Goal: Complete application form: Complete application form

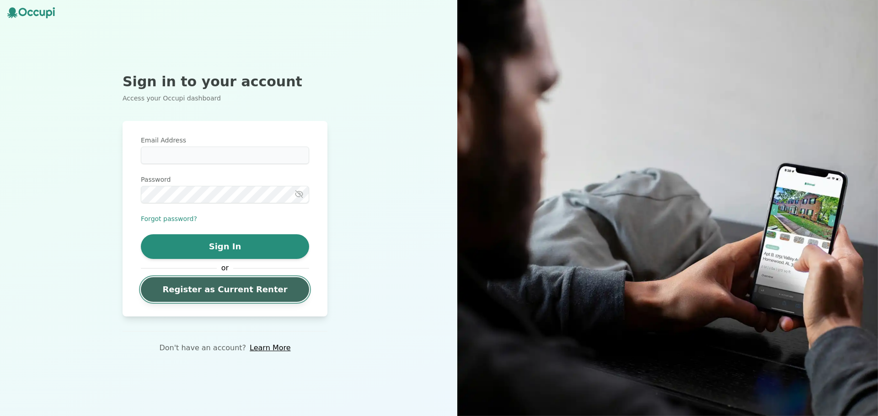
click at [234, 295] on link "Register as Current Renter" at bounding box center [225, 289] width 168 height 25
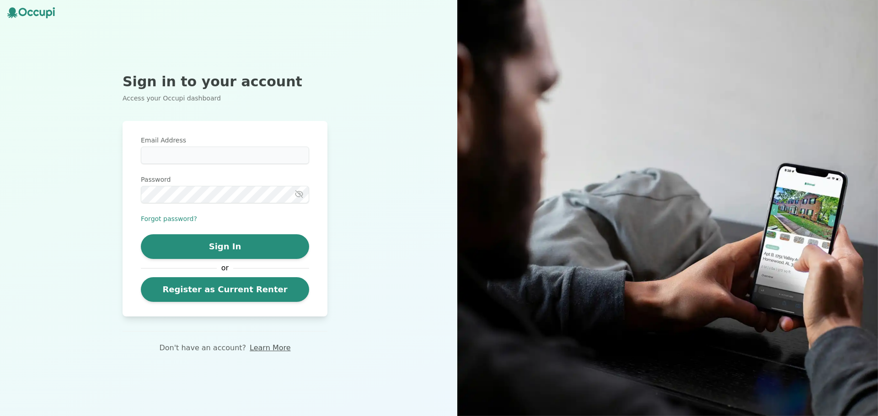
click at [261, 352] on link "Learn More" at bounding box center [270, 348] width 41 height 11
click at [270, 346] on link "Learn More" at bounding box center [270, 348] width 41 height 11
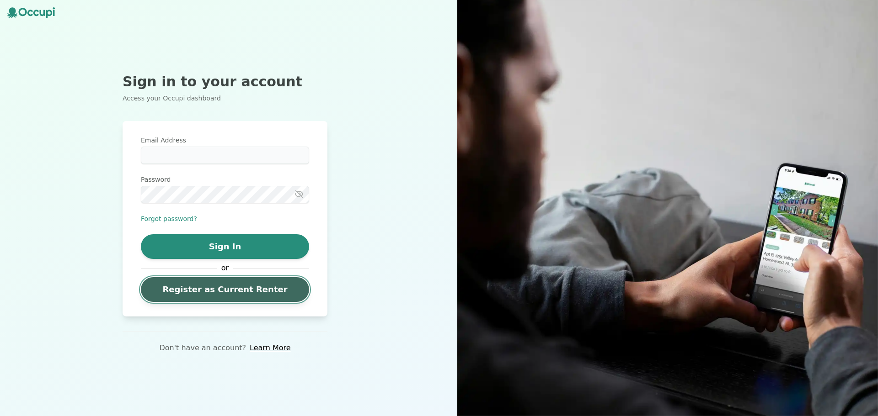
click at [258, 284] on link "Register as Current Renter" at bounding box center [225, 289] width 168 height 25
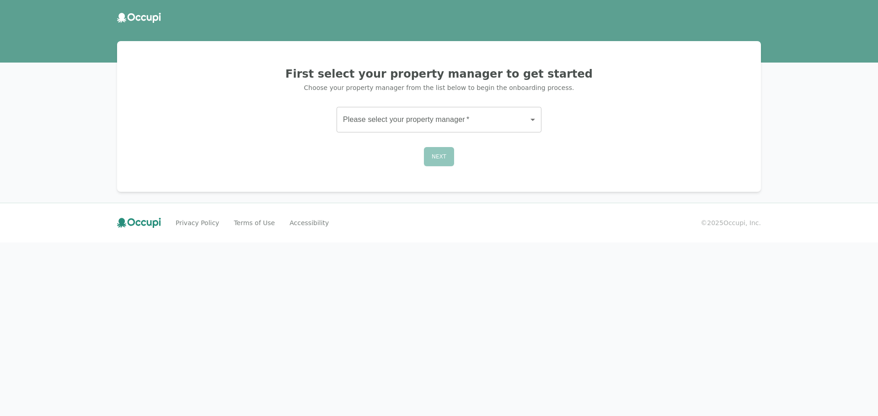
click at [449, 107] on body "First select your property manager to get started Choose your property manager …" at bounding box center [439, 208] width 878 height 416
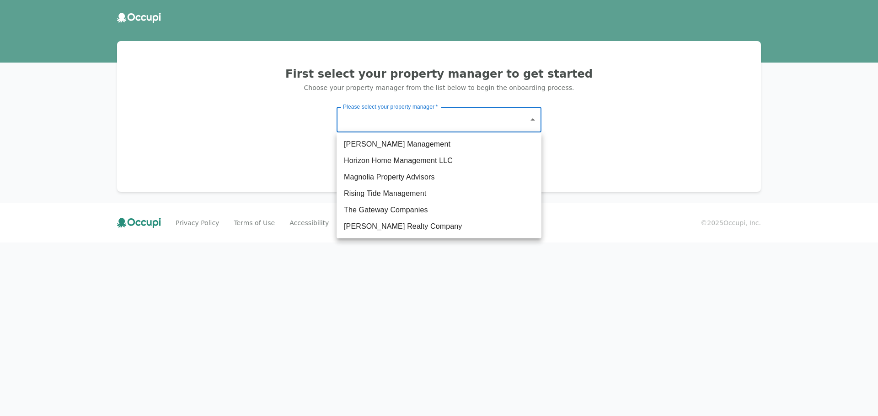
click at [487, 176] on li "Magnolia Property Advisors" at bounding box center [438, 177] width 205 height 16
type input "**********"
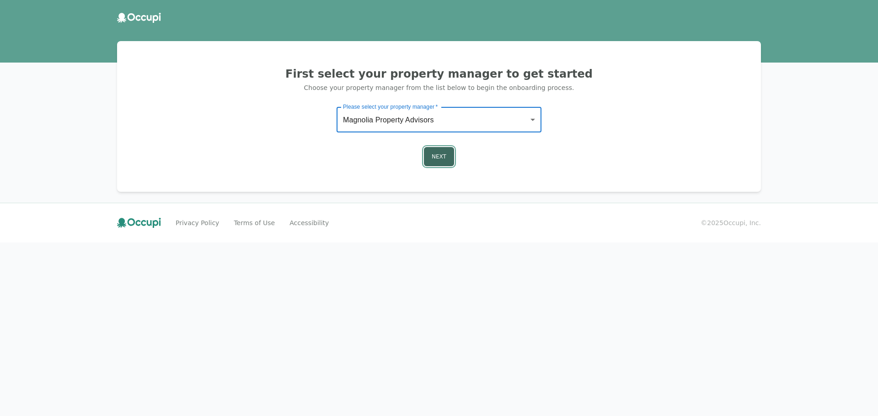
click at [428, 148] on button "Next" at bounding box center [439, 156] width 30 height 19
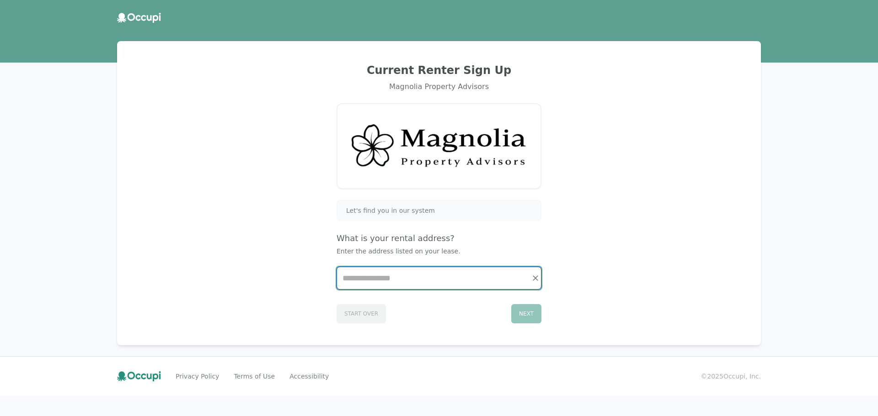
click at [405, 282] on input "Start typing..." at bounding box center [439, 278] width 204 height 22
type input "**********"
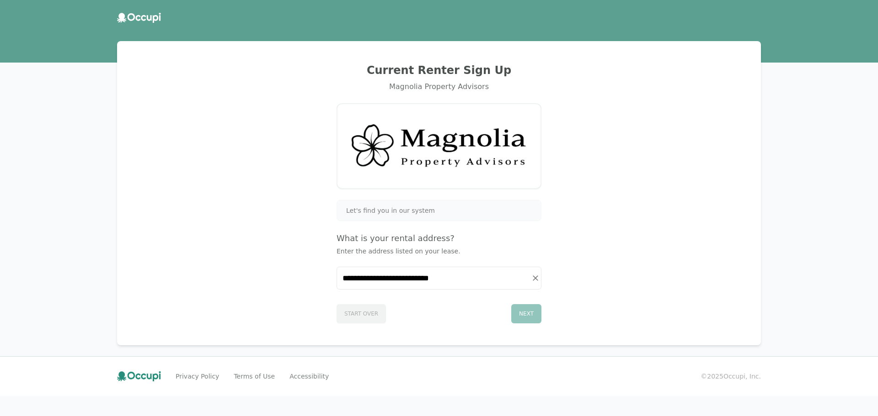
click at [527, 310] on div "Next" at bounding box center [526, 313] width 30 height 19
click at [398, 204] on div "Let's find you in our system" at bounding box center [438, 210] width 205 height 21
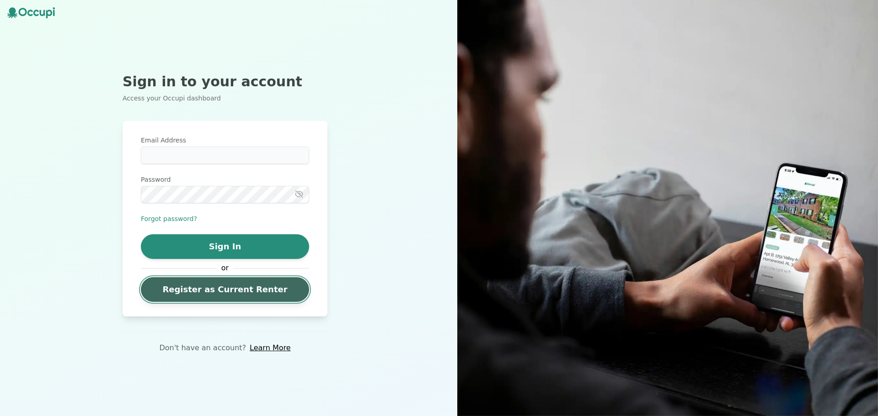
click at [221, 287] on link "Register as Current Renter" at bounding box center [225, 289] width 168 height 25
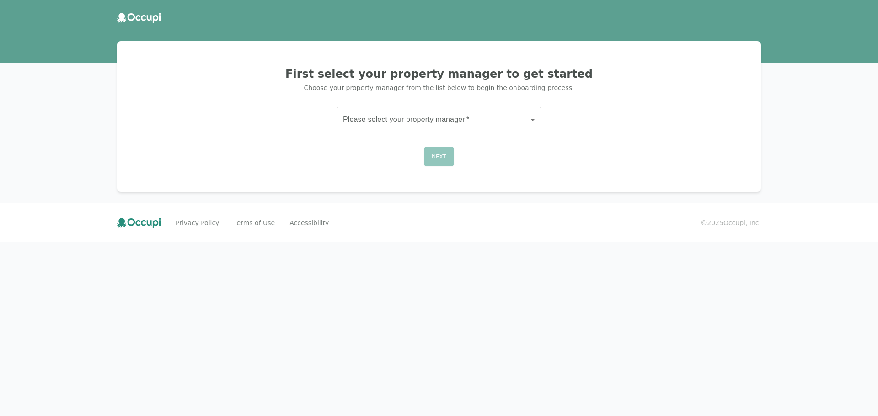
click at [486, 111] on body "First select your property manager to get started Choose your property manager …" at bounding box center [439, 208] width 878 height 416
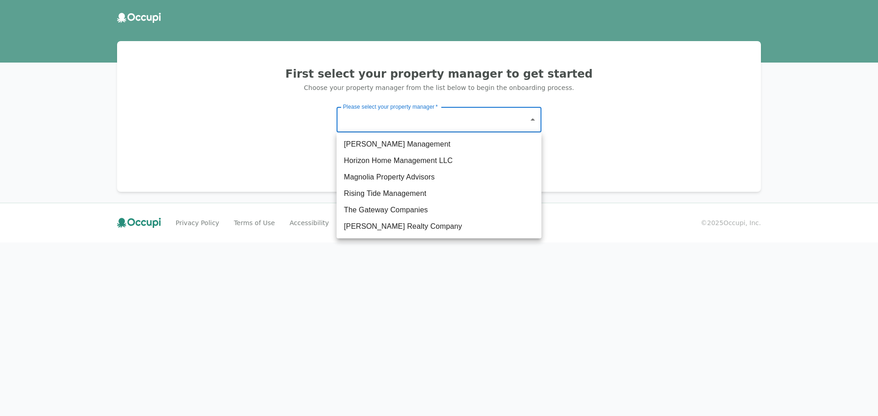
click at [604, 136] on div at bounding box center [439, 208] width 878 height 416
click at [515, 119] on body "First select your property manager to get started Choose your property manager …" at bounding box center [439, 208] width 878 height 416
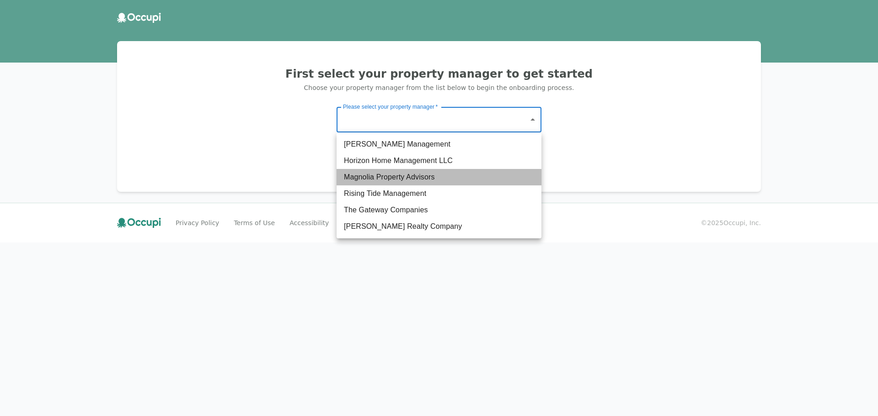
click at [448, 180] on li "Magnolia Property Advisors" at bounding box center [438, 177] width 205 height 16
type input "**********"
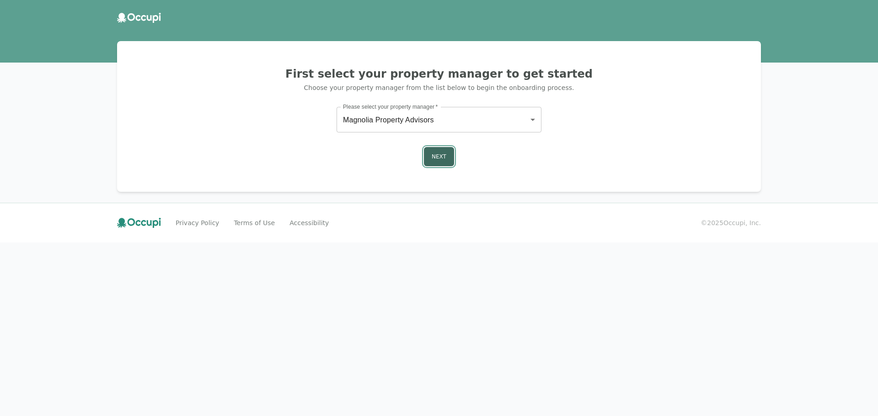
click at [436, 160] on button "Next" at bounding box center [439, 156] width 30 height 19
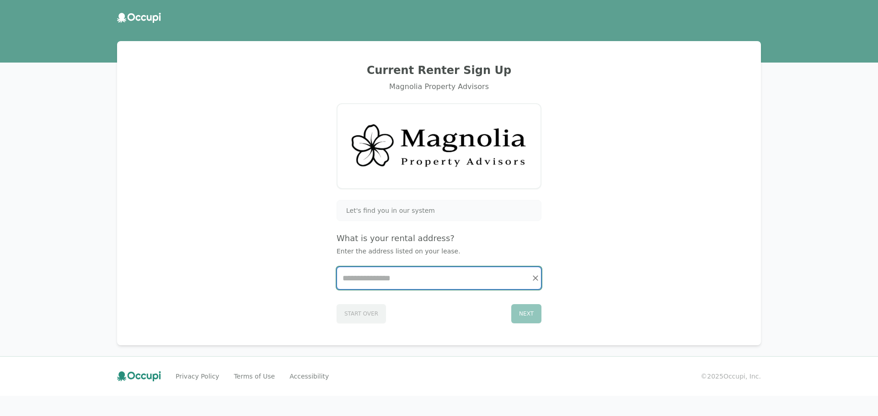
click at [408, 283] on input "Start typing..." at bounding box center [439, 278] width 204 height 22
type input "*"
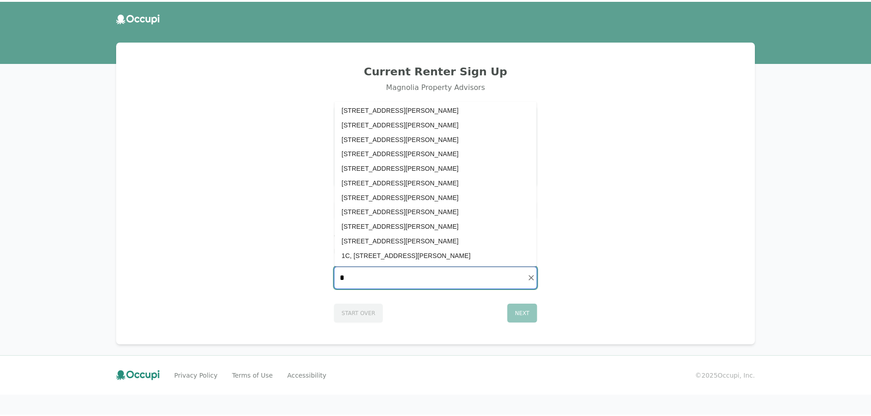
scroll to position [1432, 0]
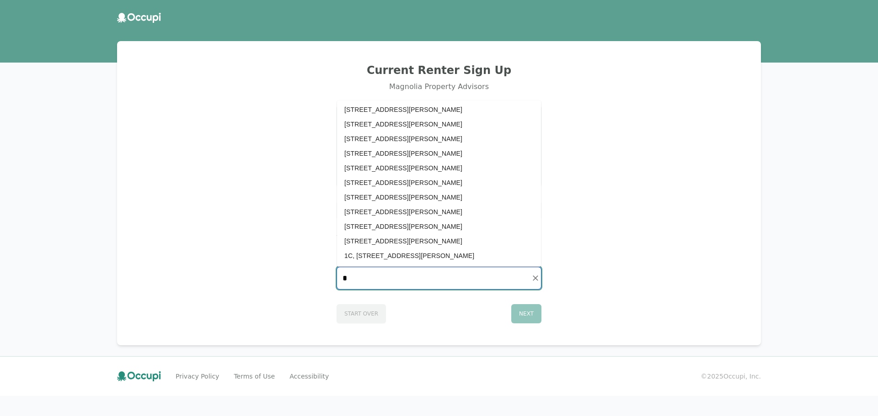
type input "*"
click at [674, 202] on div "Current Renter Sign Up Magnolia Property Advisors Let's find you in our system …" at bounding box center [439, 193] width 622 height 282
click at [360, 278] on input "*" at bounding box center [439, 278] width 204 height 22
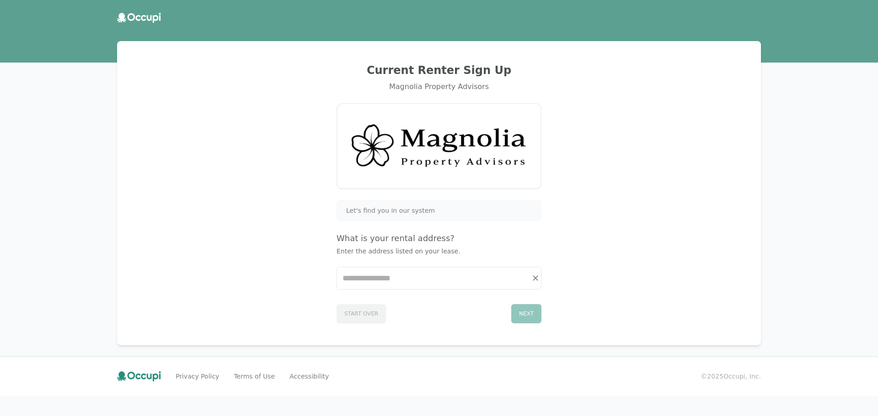
click at [306, 171] on div "Current Renter Sign Up Magnolia Property Advisors Let's find you in our system …" at bounding box center [439, 193] width 622 height 282
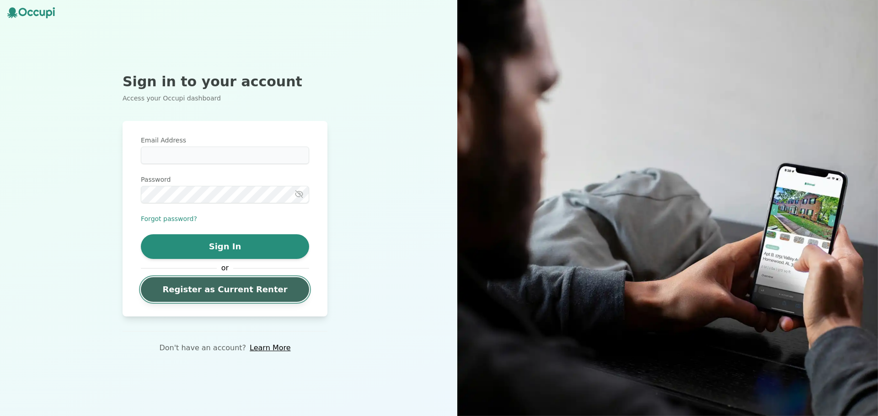
click at [261, 299] on link "Register as Current Renter" at bounding box center [225, 289] width 168 height 25
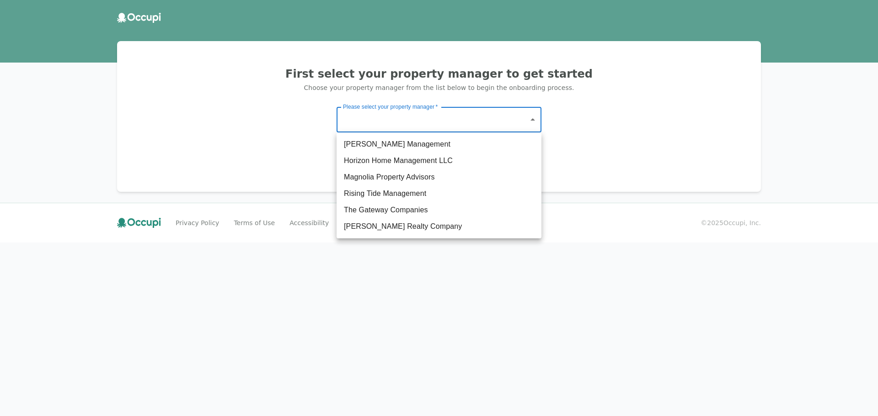
click at [490, 123] on body "First select your property manager to get started Choose your property manager …" at bounding box center [439, 208] width 878 height 416
click at [376, 206] on li "The Gateway Companies" at bounding box center [438, 210] width 205 height 16
type input "**********"
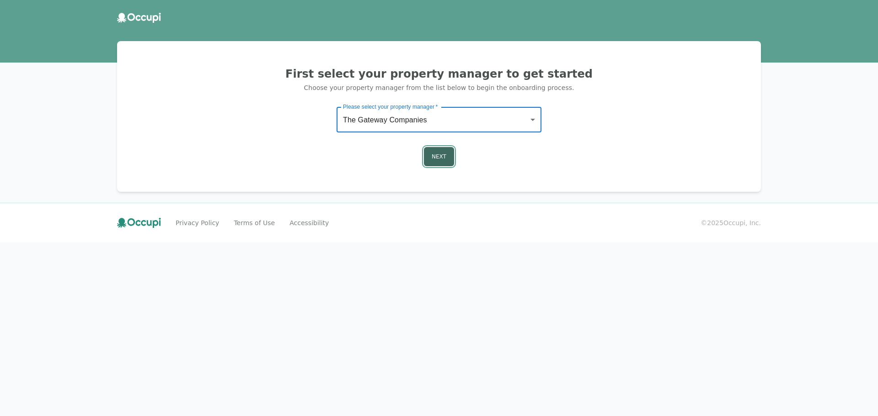
click at [445, 157] on button "Next" at bounding box center [439, 156] width 30 height 19
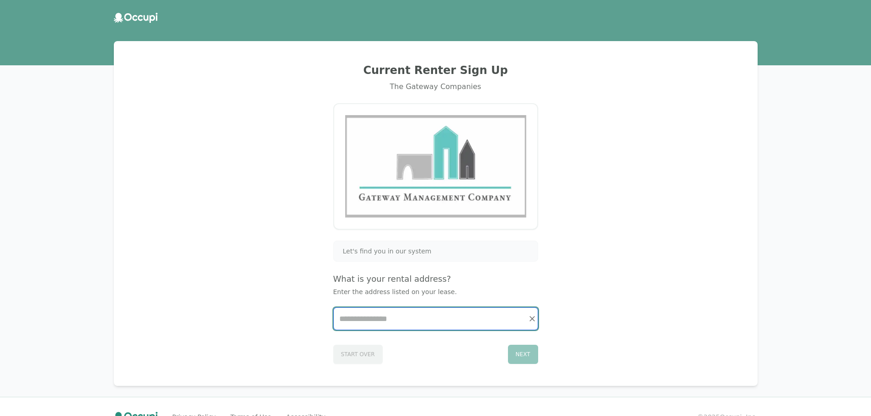
click at [419, 325] on input "Start typing..." at bounding box center [436, 319] width 204 height 22
type input "*"
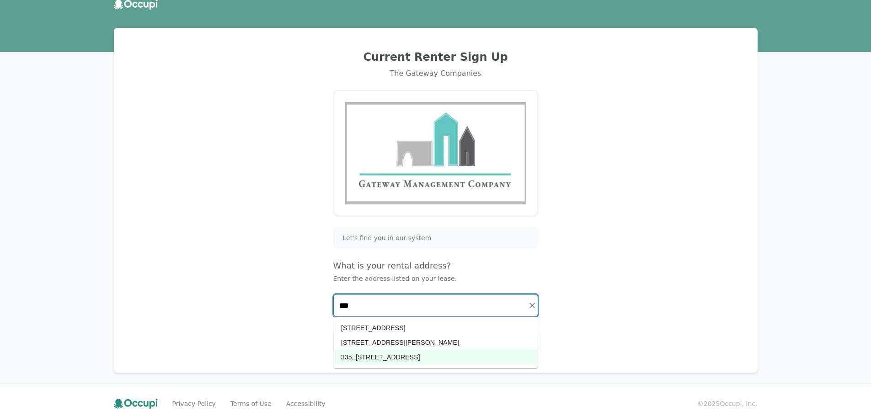
scroll to position [21, 0]
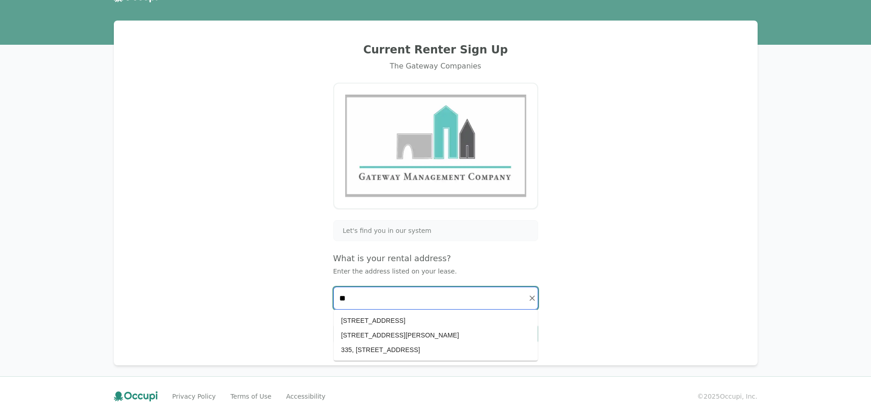
type input "*"
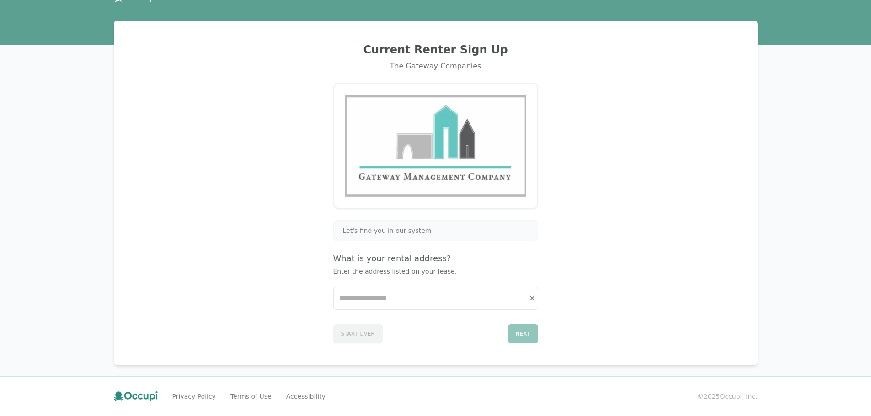
click at [281, 131] on div "Current Renter Sign Up The Gateway Companies Let's find you in our system What …" at bounding box center [436, 193] width 622 height 323
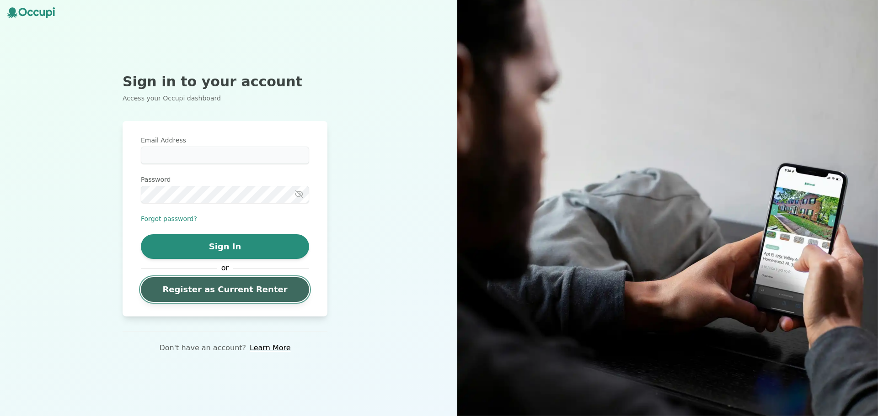
click at [264, 298] on link "Register as Current Renter" at bounding box center [225, 289] width 168 height 25
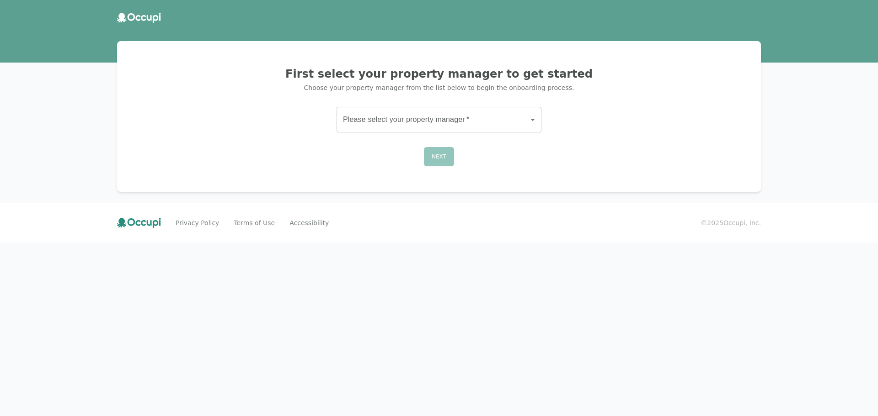
click at [449, 120] on body "First select your property manager to get started Choose your property manager …" at bounding box center [439, 208] width 878 height 416
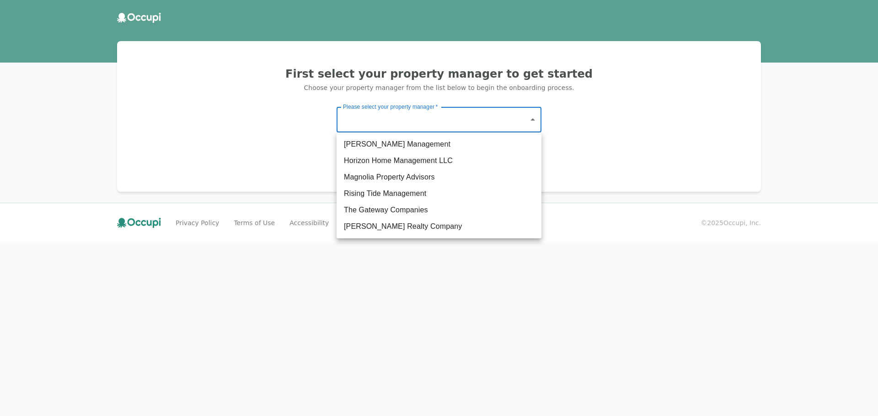
click at [401, 178] on li "Magnolia Property Advisors" at bounding box center [438, 177] width 205 height 16
type input "**********"
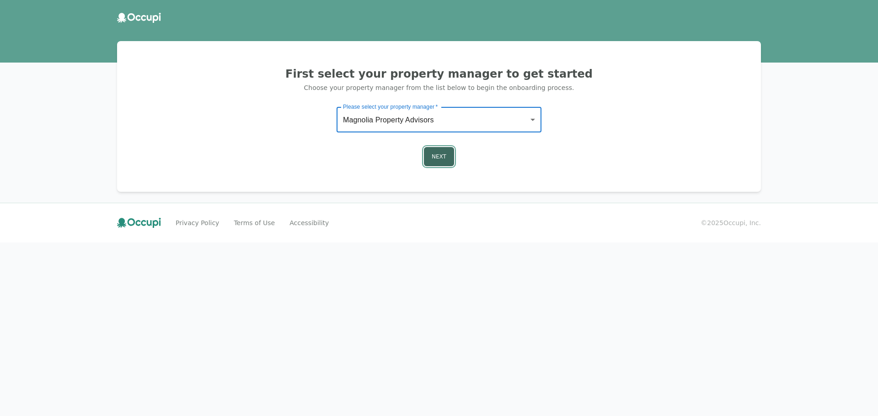
click at [438, 152] on button "Next" at bounding box center [439, 156] width 30 height 19
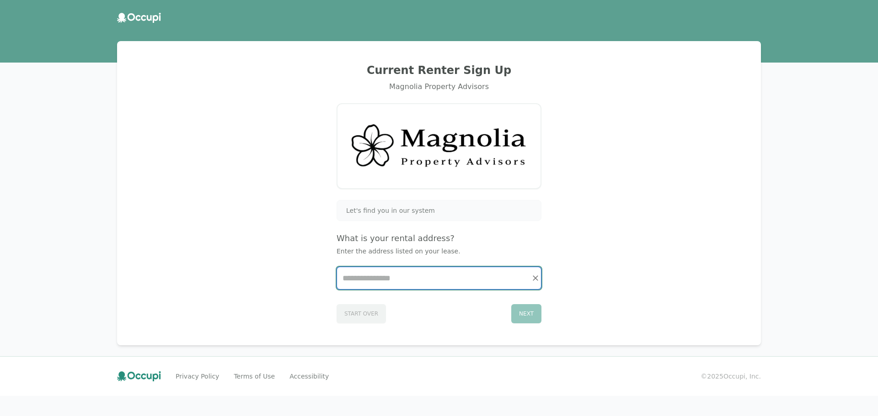
click at [414, 281] on input "Start typing..." at bounding box center [439, 278] width 204 height 22
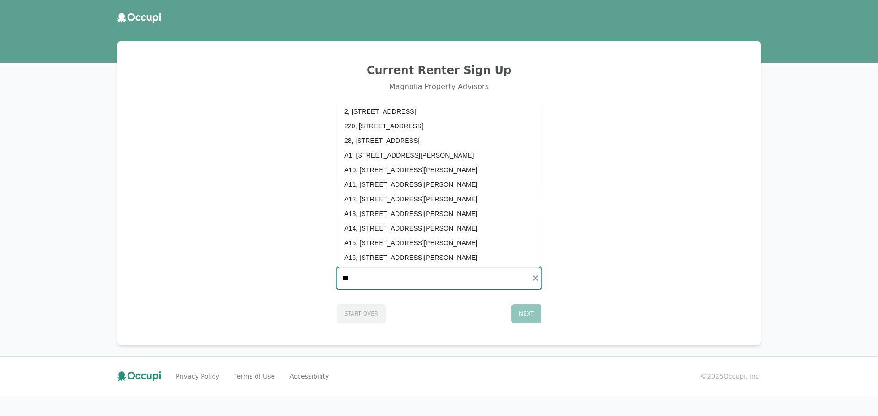
type input "*"
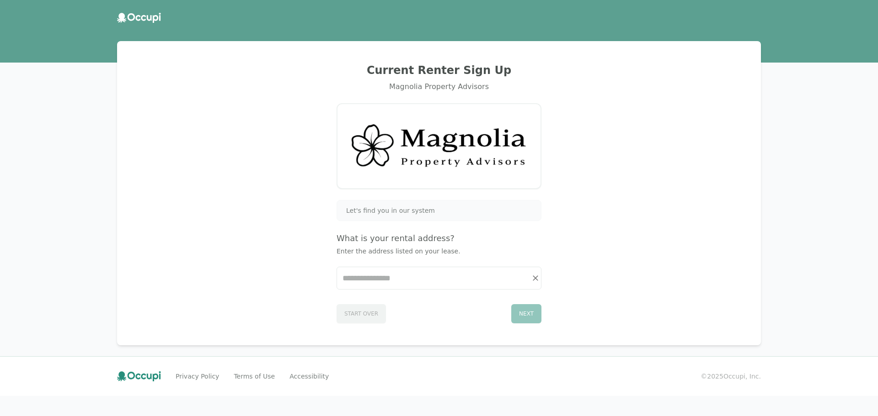
click at [161, 107] on div "Current Renter Sign Up Magnolia Property Advisors Let's find you in our system …" at bounding box center [439, 193] width 622 height 282
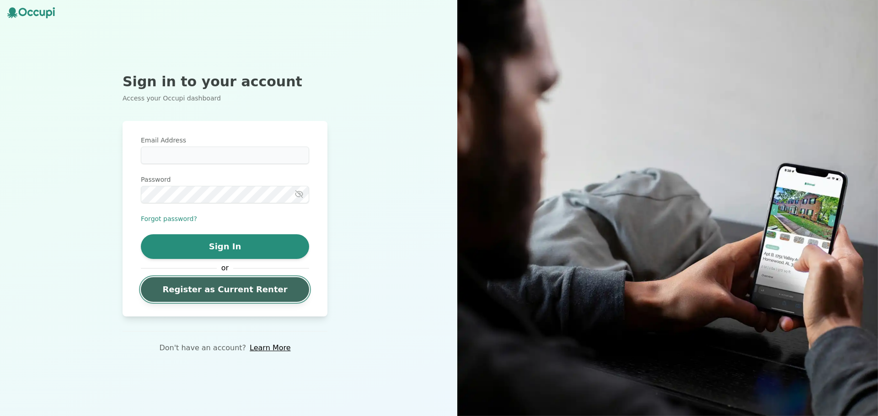
click at [215, 298] on link "Register as Current Renter" at bounding box center [225, 289] width 168 height 25
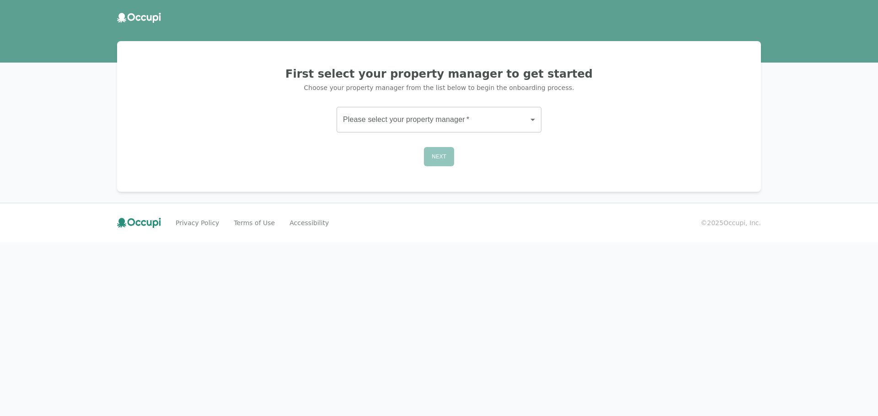
click at [481, 117] on body "First select your property manager to get started Choose your property manager …" at bounding box center [439, 208] width 878 height 416
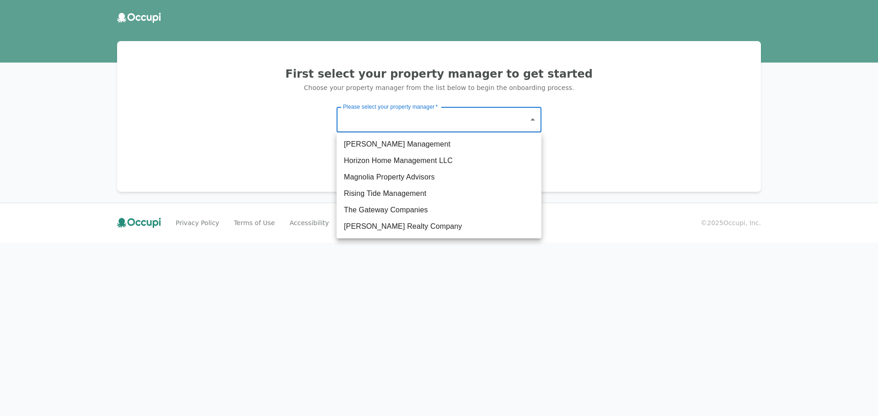
click at [411, 159] on li "Horizon Home Management LLC" at bounding box center [438, 161] width 205 height 16
type input "**********"
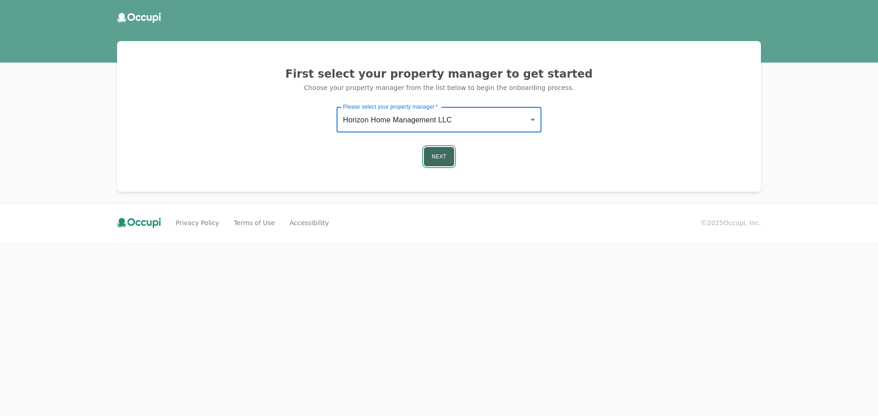
click at [445, 160] on button "Next" at bounding box center [439, 156] width 30 height 19
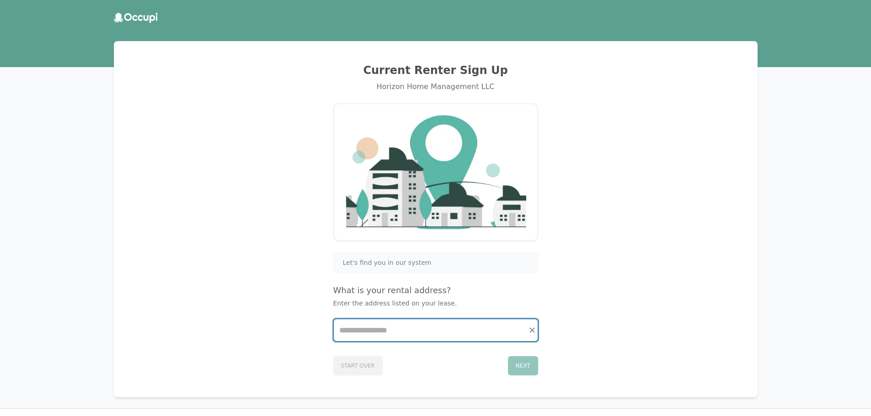
click at [395, 333] on input "Start typing..." at bounding box center [436, 331] width 204 height 22
type input "*"
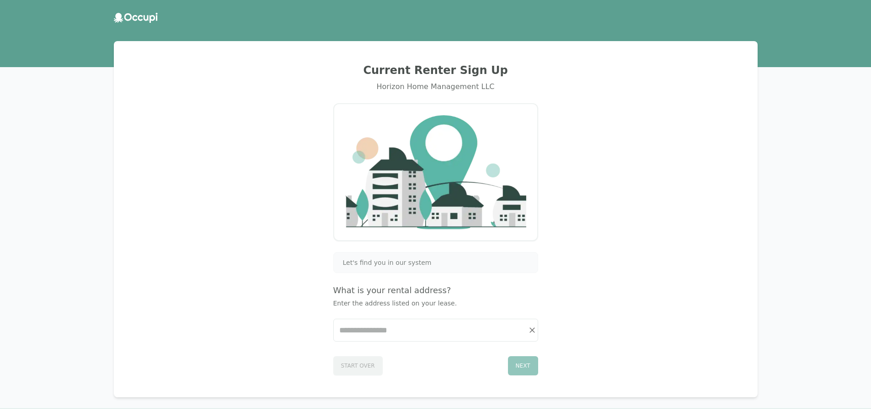
click at [186, 16] on div at bounding box center [436, 18] width 644 height 10
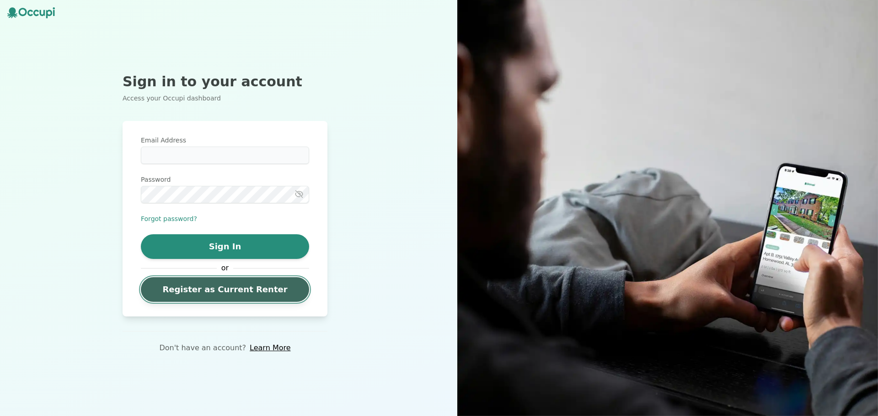
click at [249, 291] on link "Register as Current Renter" at bounding box center [225, 289] width 168 height 25
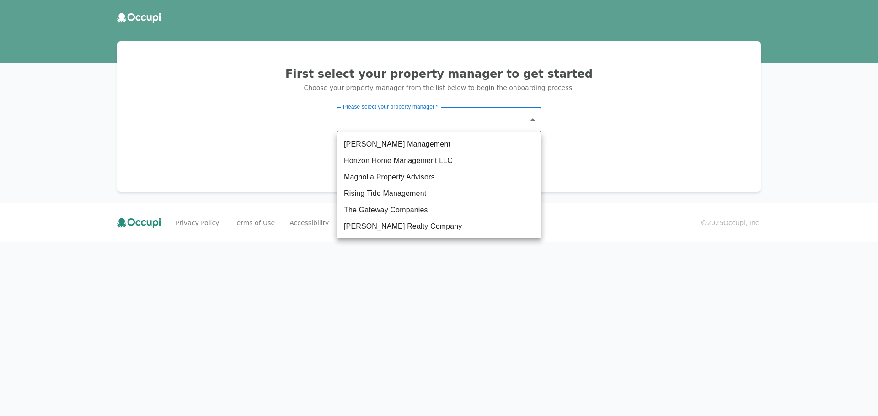
click at [437, 133] on body "First select your property manager to get started Choose your property manager …" at bounding box center [439, 208] width 878 height 416
click at [421, 143] on li "Germano Management" at bounding box center [438, 144] width 205 height 16
type input "*******"
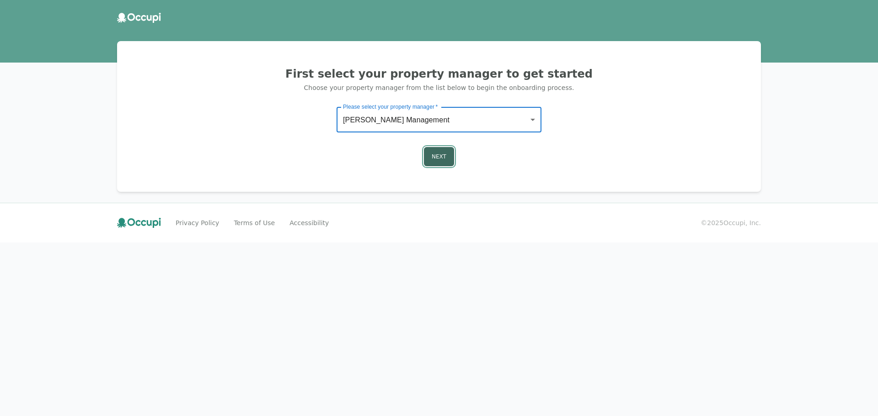
click at [439, 165] on button "Next" at bounding box center [439, 156] width 30 height 19
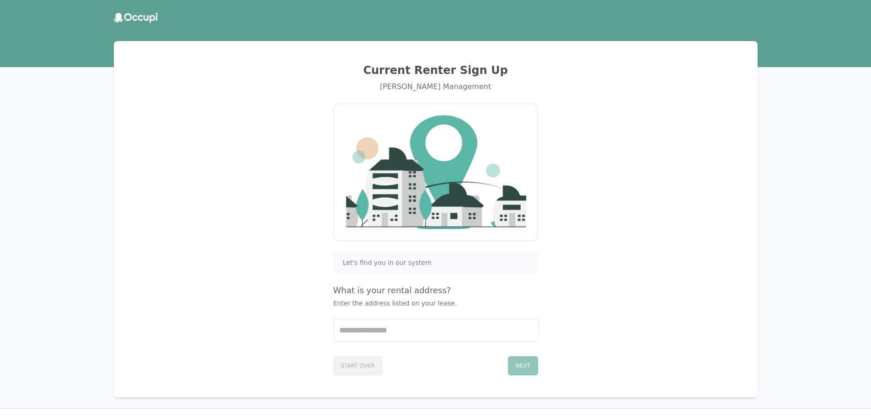
click at [415, 344] on div "Let's find you in our system What is your rental address? Enter the address lis…" at bounding box center [435, 313] width 205 height 123
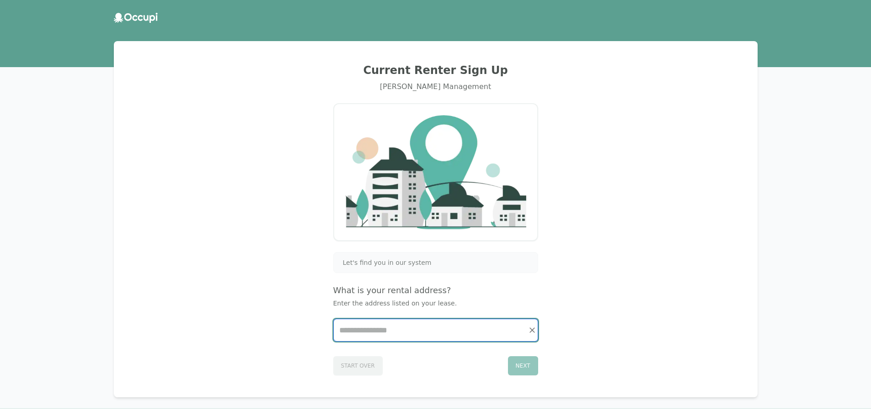
click at [413, 335] on input "Start typing..." at bounding box center [436, 331] width 204 height 22
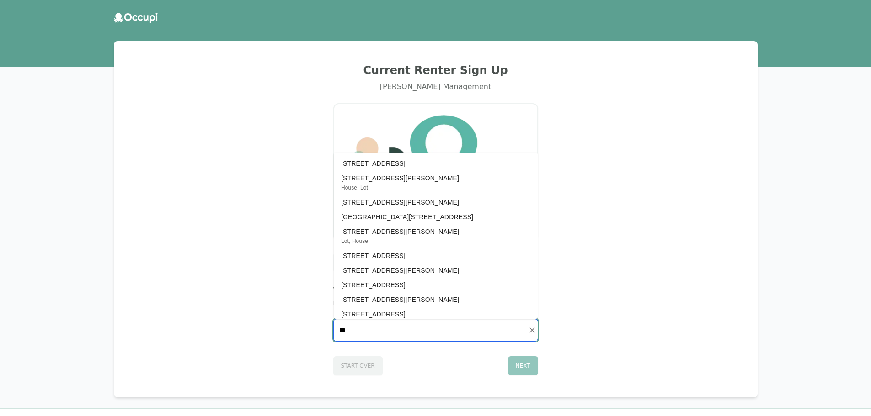
type input "*"
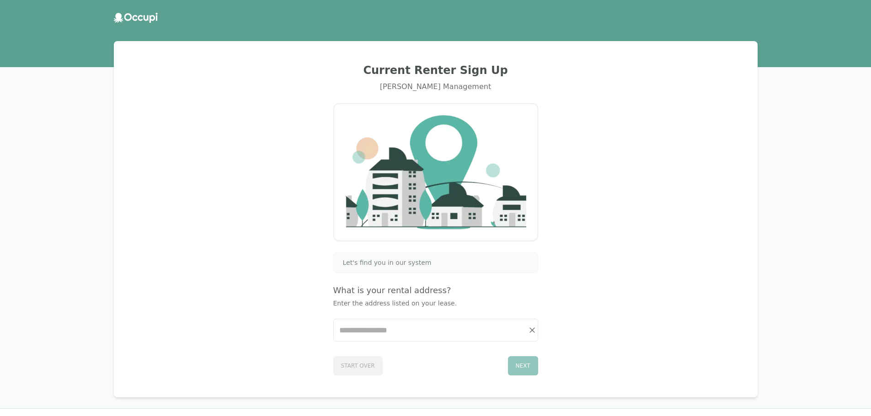
click at [149, 91] on div "Germano Management" at bounding box center [436, 86] width 622 height 11
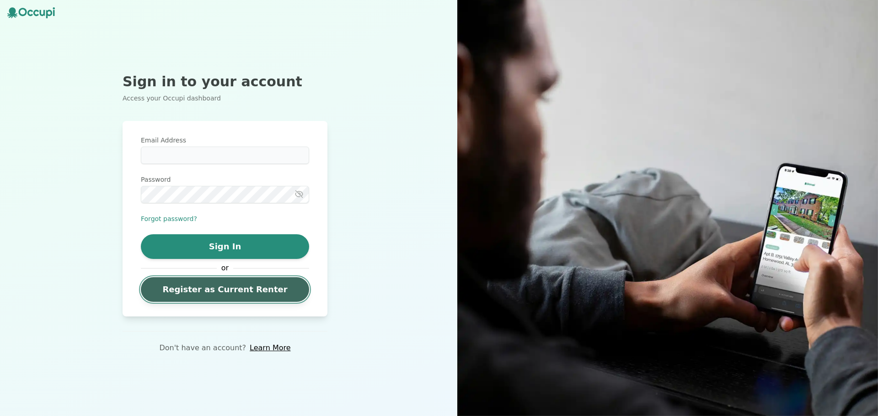
click at [236, 287] on link "Register as Current Renter" at bounding box center [225, 289] width 168 height 25
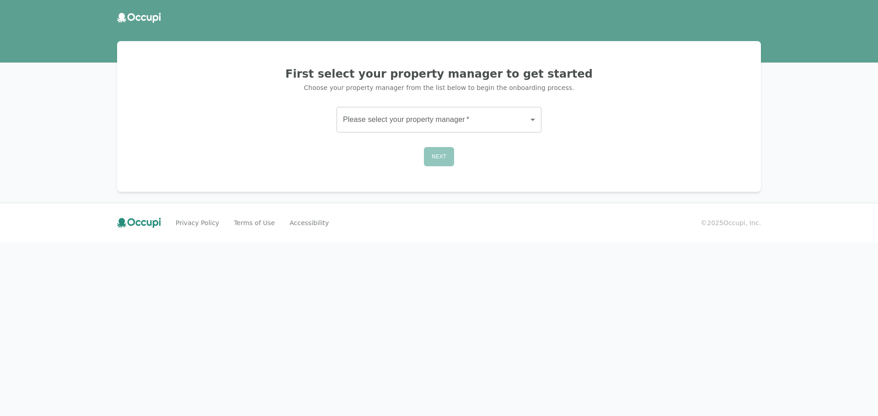
click at [425, 121] on body "First select your property manager to get started Choose your property manager …" at bounding box center [439, 208] width 878 height 416
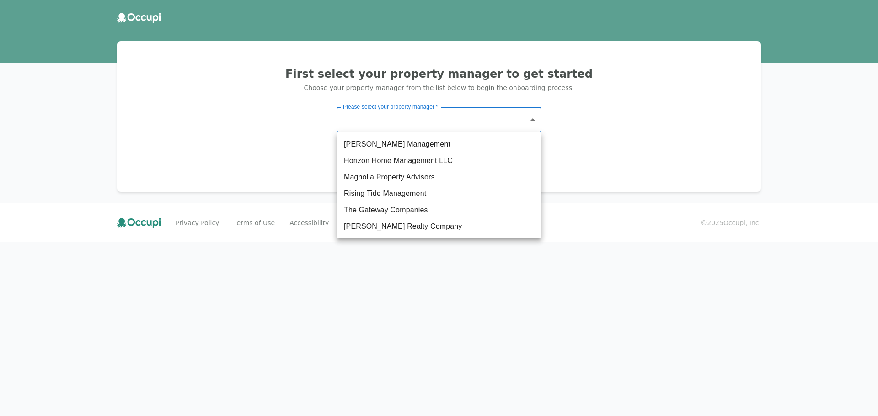
click at [399, 192] on li "Rising Tide Management" at bounding box center [438, 194] width 205 height 16
type input "**********"
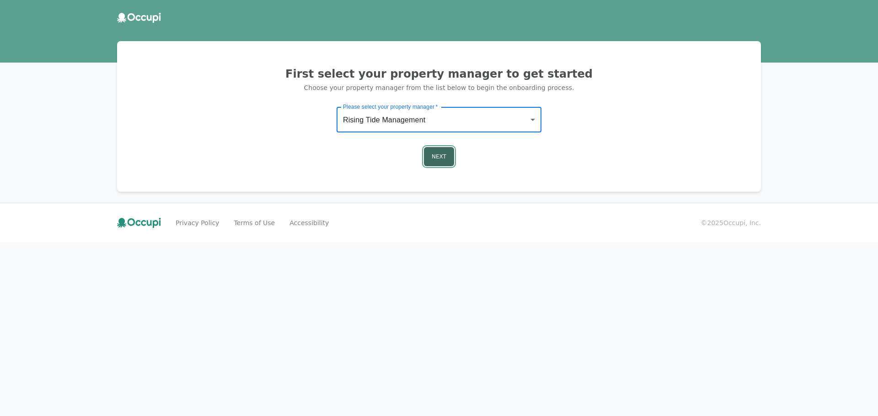
click at [435, 159] on button "Next" at bounding box center [439, 156] width 30 height 19
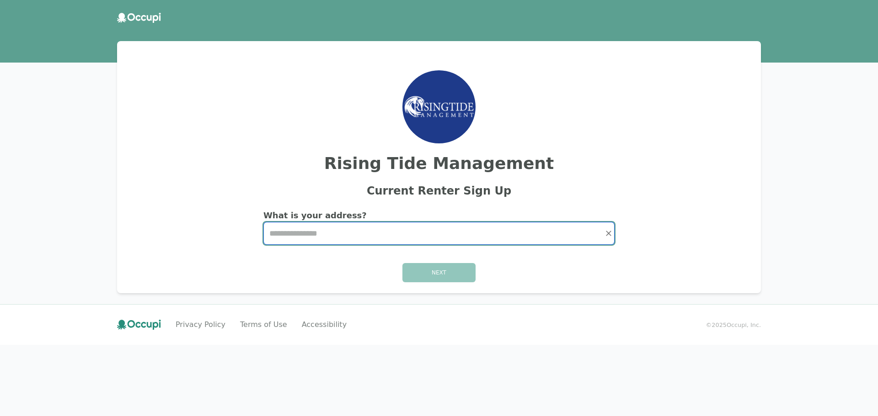
click at [402, 234] on input "Start typing..." at bounding box center [439, 234] width 350 height 22
type input "*"
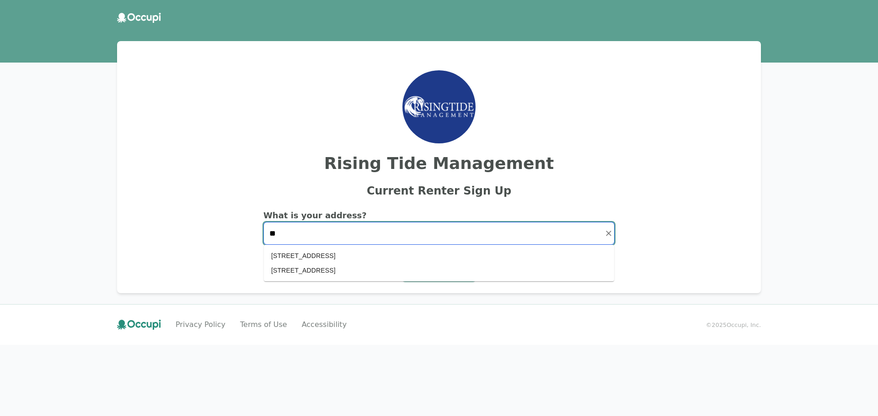
type input "*"
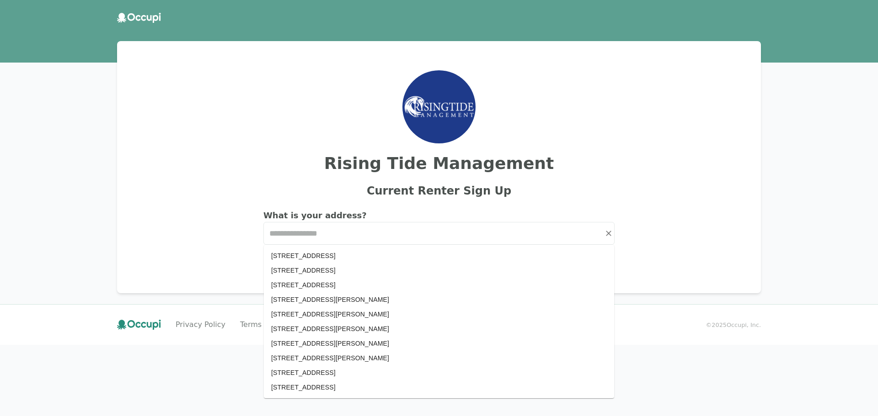
click at [69, 99] on div "Rising Tide Management Current Renter Sign Up What is your address? Next Privac…" at bounding box center [439, 208] width 878 height 416
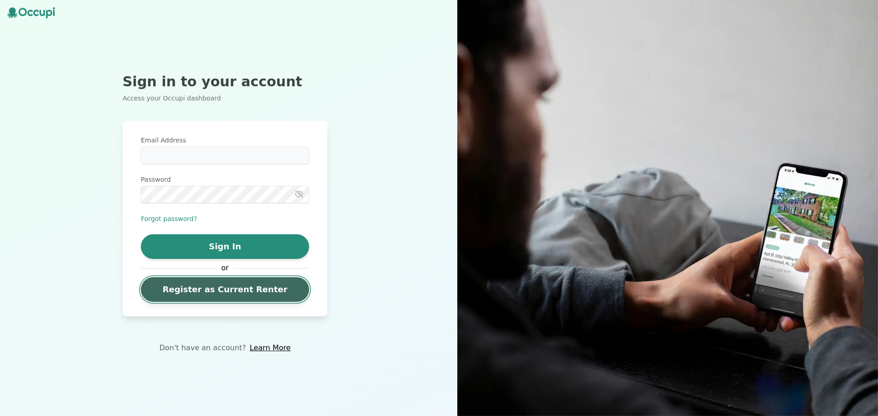
click at [278, 291] on link "Register as Current Renter" at bounding box center [225, 289] width 168 height 25
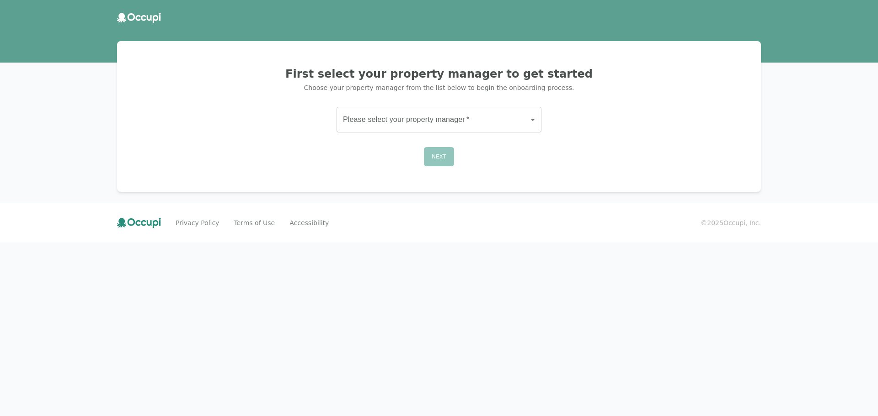
click at [437, 127] on body "First select your property manager to get started Choose your property manager …" at bounding box center [439, 208] width 878 height 416
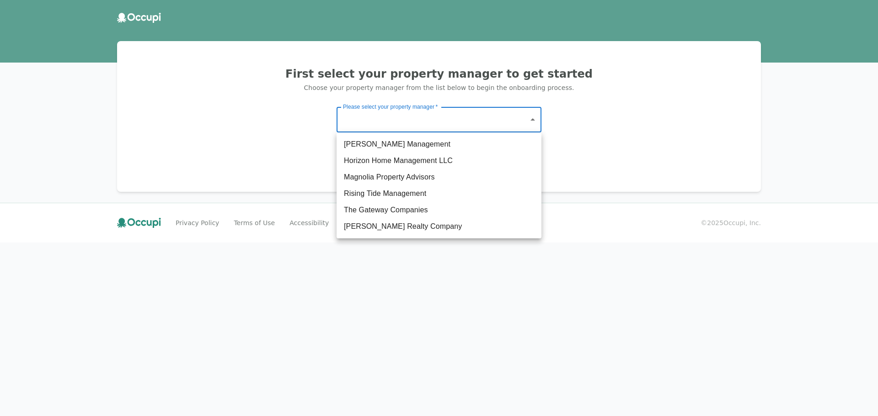
click at [415, 224] on li "Watts Realty Company" at bounding box center [438, 226] width 205 height 16
type input "**********"
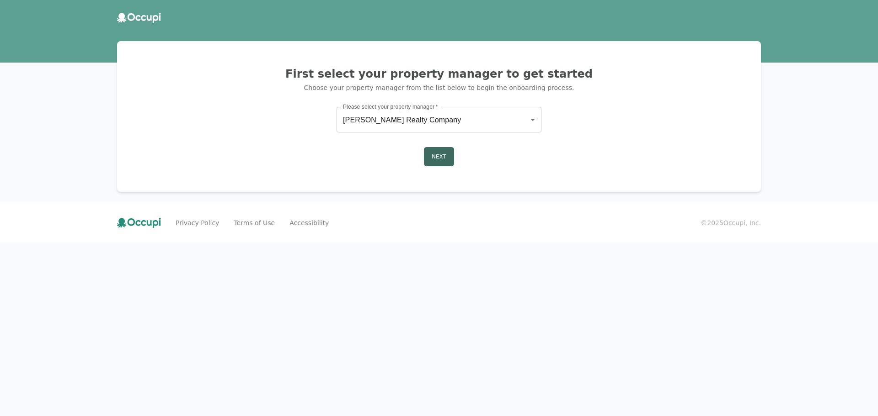
click at [434, 165] on div "**********" at bounding box center [439, 116] width 622 height 129
click at [439, 153] on button "Next" at bounding box center [439, 156] width 30 height 19
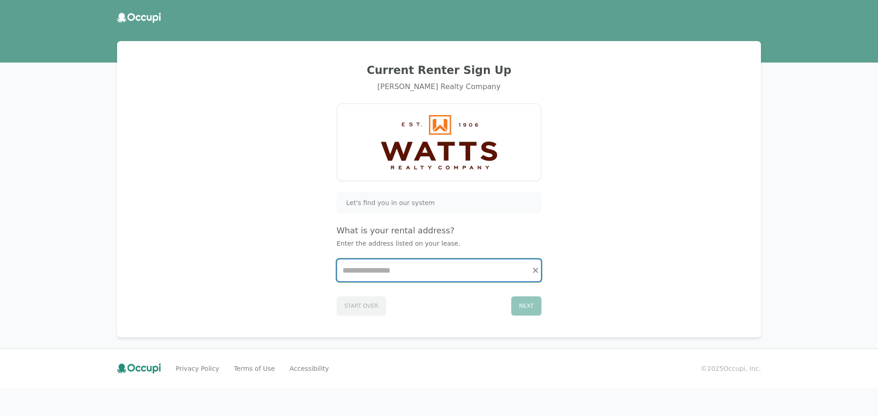
click at [399, 269] on input "Start typing..." at bounding box center [439, 271] width 204 height 22
type input "*"
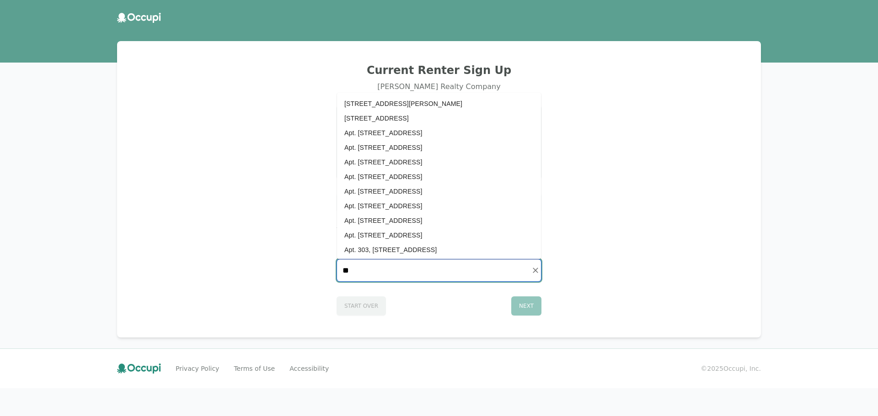
type input "*"
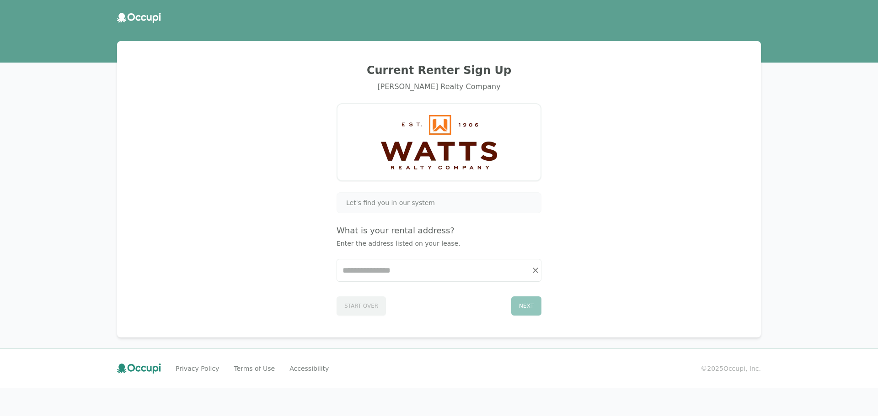
click at [229, 220] on div "Current Renter Sign Up Watts Realty Company Let's find you in our system What i…" at bounding box center [439, 189] width 622 height 275
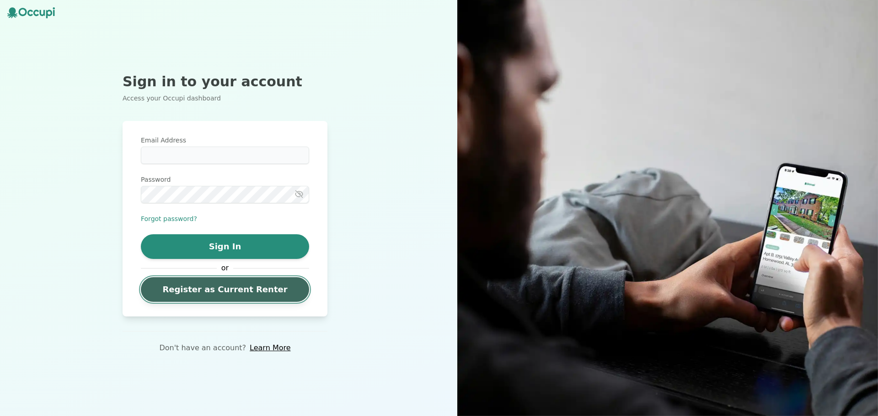
click at [234, 290] on link "Register as Current Renter" at bounding box center [225, 289] width 168 height 25
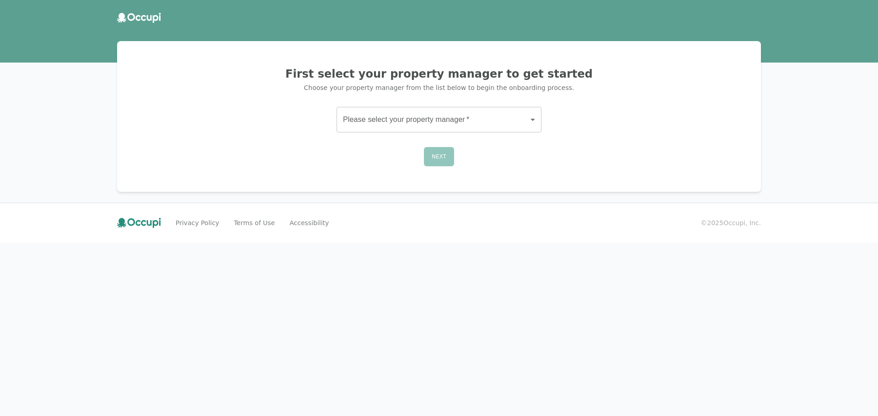
click at [425, 120] on body "First select your property manager to get started Choose your property manager …" at bounding box center [439, 208] width 878 height 416
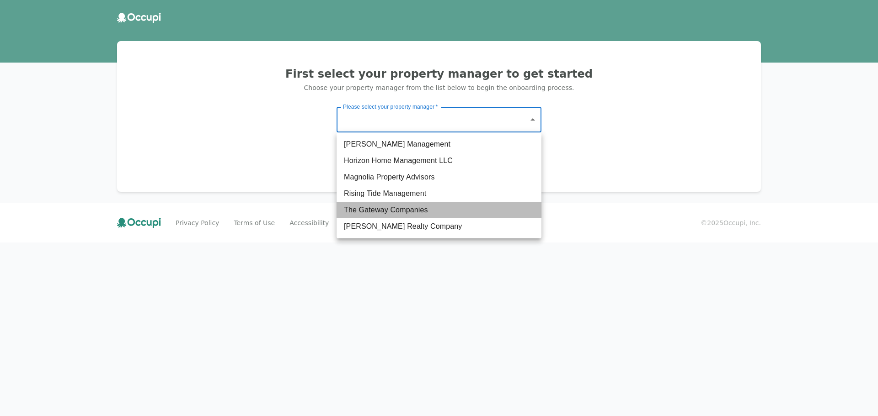
click at [404, 208] on li "The Gateway Companies" at bounding box center [438, 210] width 205 height 16
type input "**********"
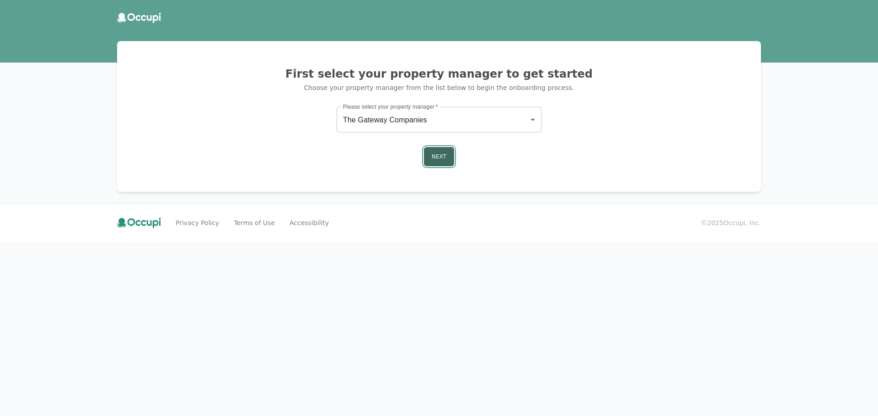
click at [438, 152] on button "Next" at bounding box center [439, 156] width 30 height 19
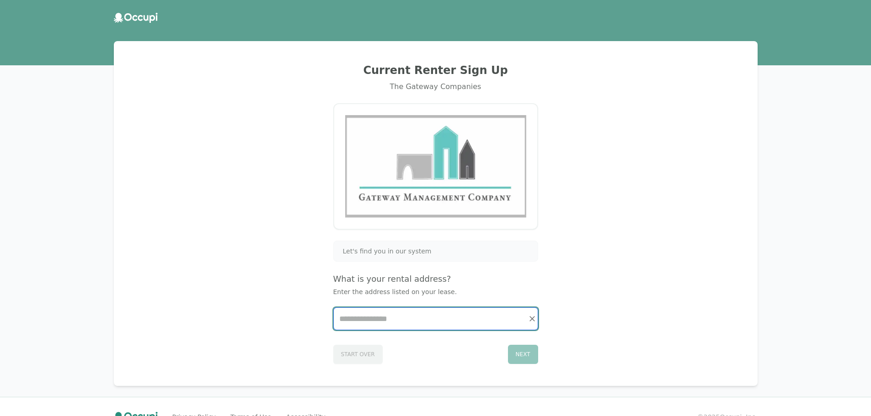
click at [419, 315] on input "Start typing..." at bounding box center [436, 319] width 204 height 22
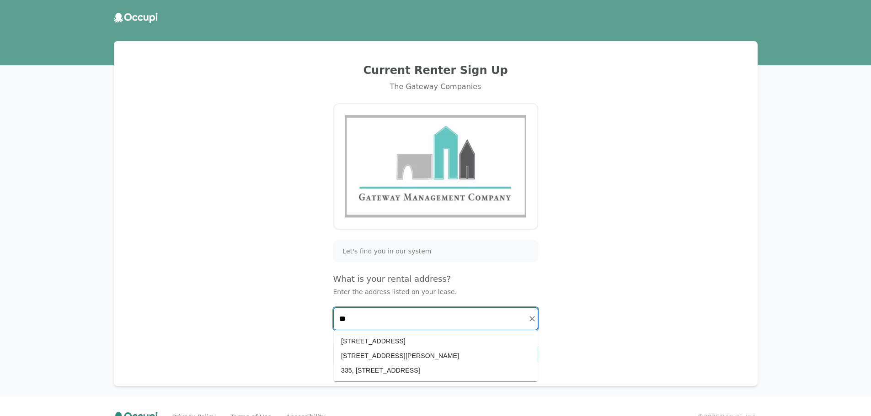
type input "*"
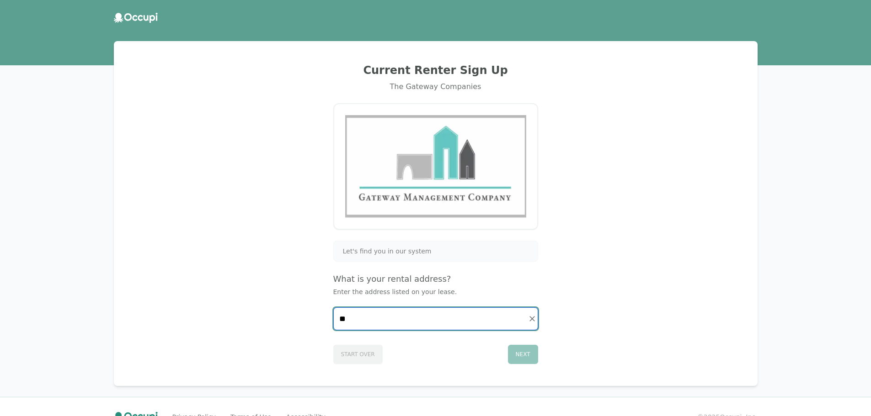
type input "*"
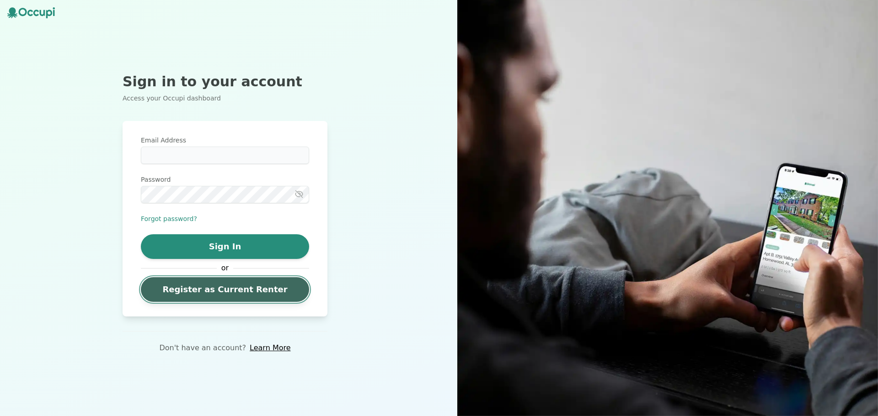
click at [181, 283] on link "Register as Current Renter" at bounding box center [225, 289] width 168 height 25
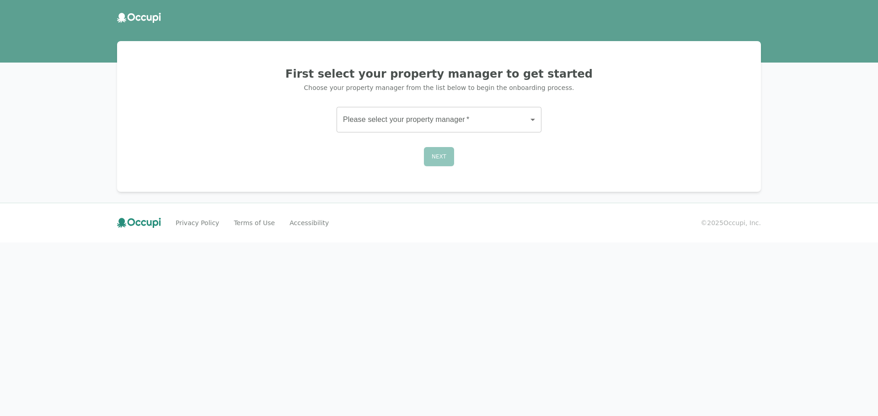
click at [428, 123] on body "First select your property manager to get started Choose your property manager …" at bounding box center [439, 208] width 878 height 416
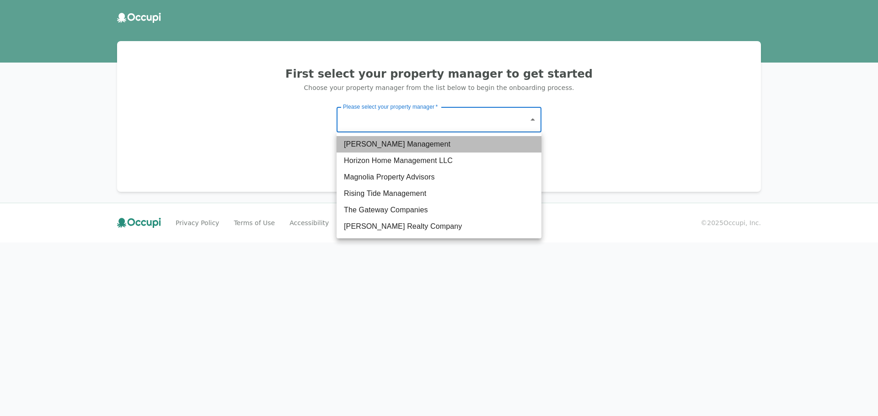
click at [410, 150] on li "Germano Management" at bounding box center [438, 144] width 205 height 16
type input "*******"
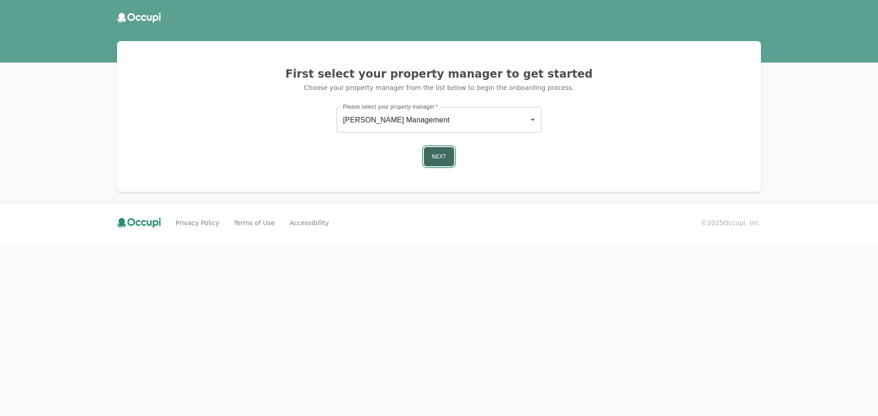
click at [431, 154] on button "Next" at bounding box center [439, 156] width 30 height 19
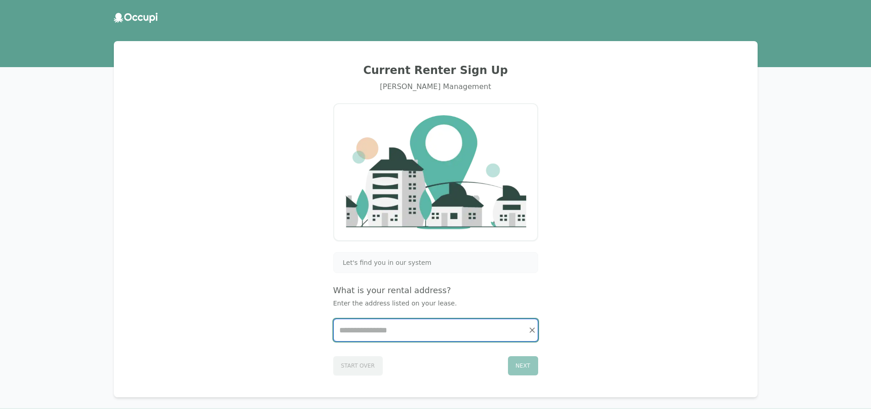
click at [396, 332] on input "Start typing..." at bounding box center [436, 331] width 204 height 22
type input "*"
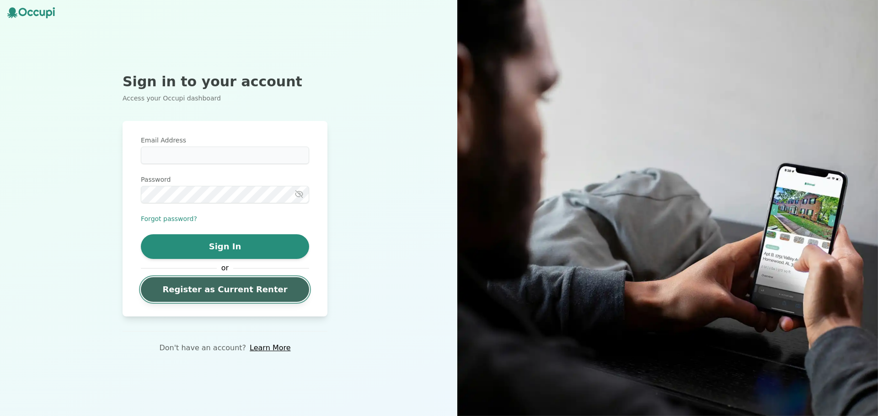
click at [234, 284] on link "Register as Current Renter" at bounding box center [225, 289] width 168 height 25
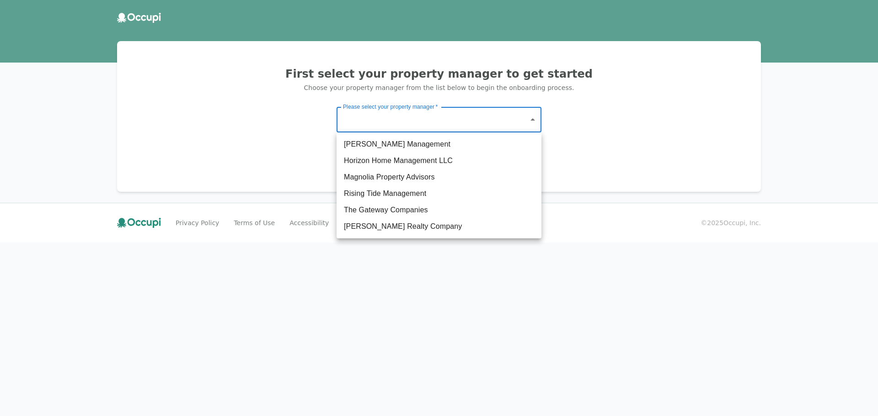
click at [413, 127] on body "First select your property manager to get started Choose your property manager …" at bounding box center [439, 208] width 878 height 416
click at [383, 197] on li "Rising Tide Management" at bounding box center [438, 194] width 205 height 16
type input "**********"
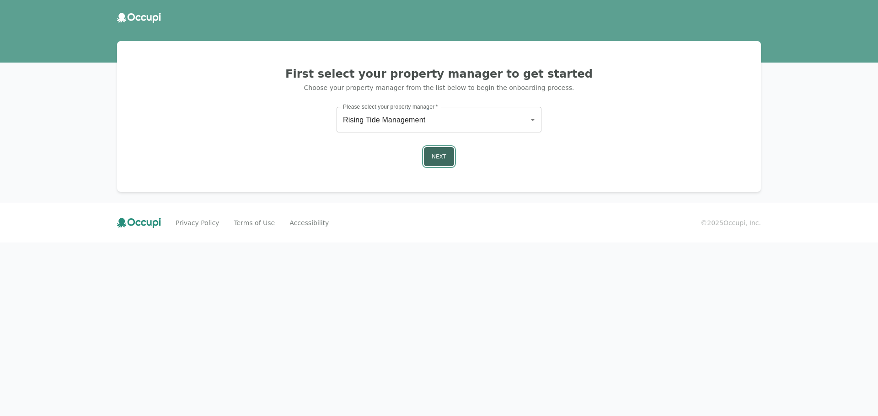
click at [452, 157] on button "Next" at bounding box center [439, 156] width 30 height 19
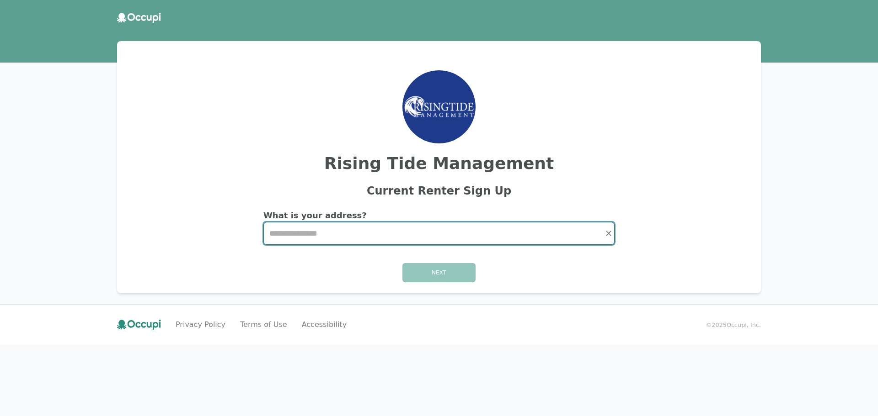
click at [396, 232] on input "Start typing..." at bounding box center [439, 234] width 350 height 22
type input "*"
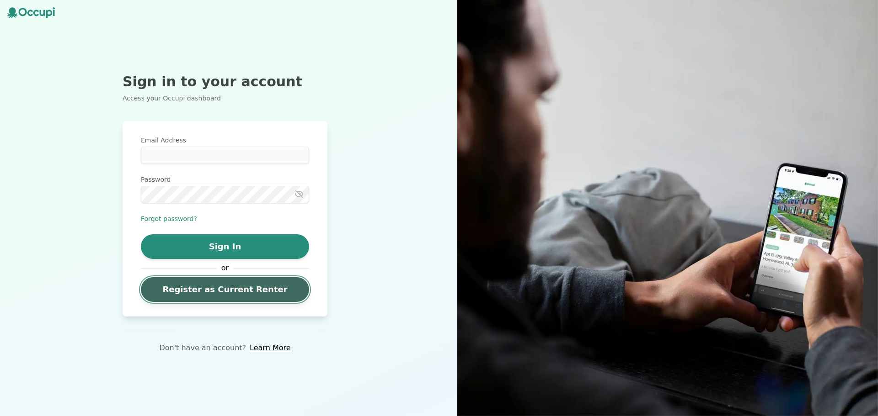
click at [243, 291] on link "Register as Current Renter" at bounding box center [225, 289] width 168 height 25
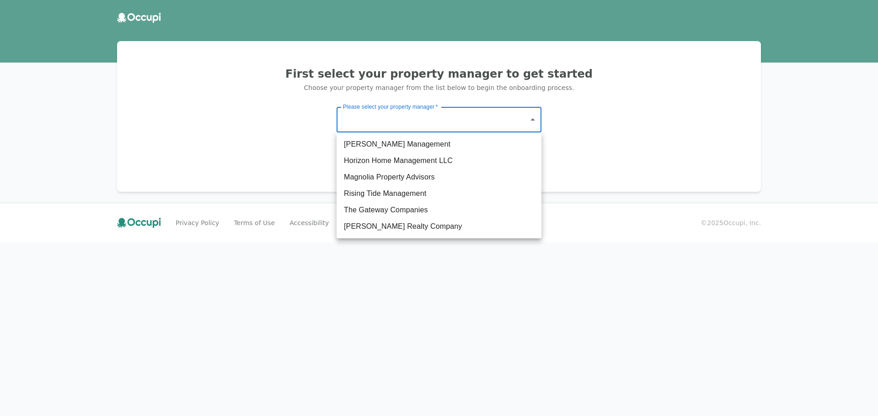
click at [512, 114] on body "First select your property manager to get started Choose your property manager …" at bounding box center [439, 208] width 878 height 416
click at [425, 161] on li "Horizon Home Management LLC" at bounding box center [438, 161] width 205 height 16
type input "**********"
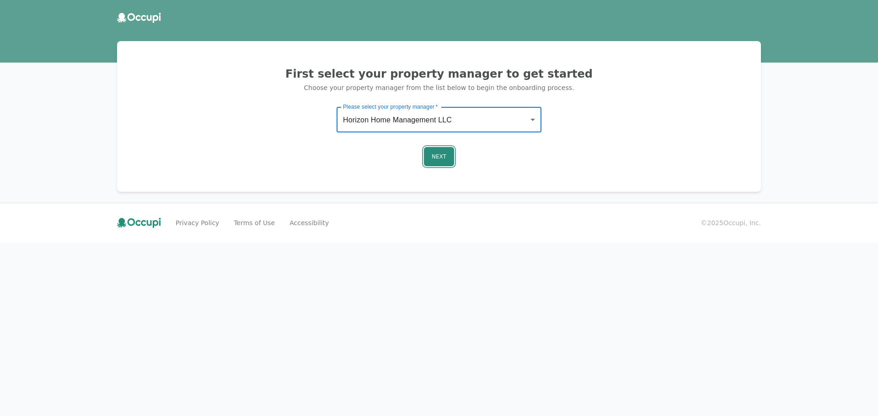
click at [425, 161] on button "Next" at bounding box center [439, 156] width 30 height 19
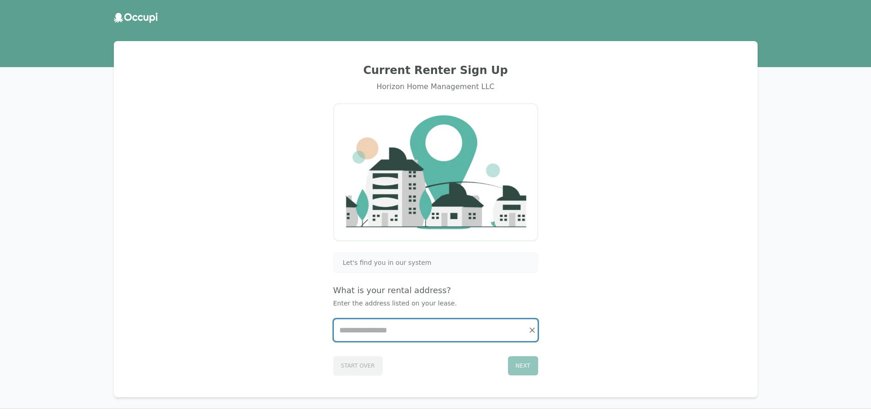
click at [363, 321] on input "Start typing..." at bounding box center [436, 331] width 204 height 22
type input "*"
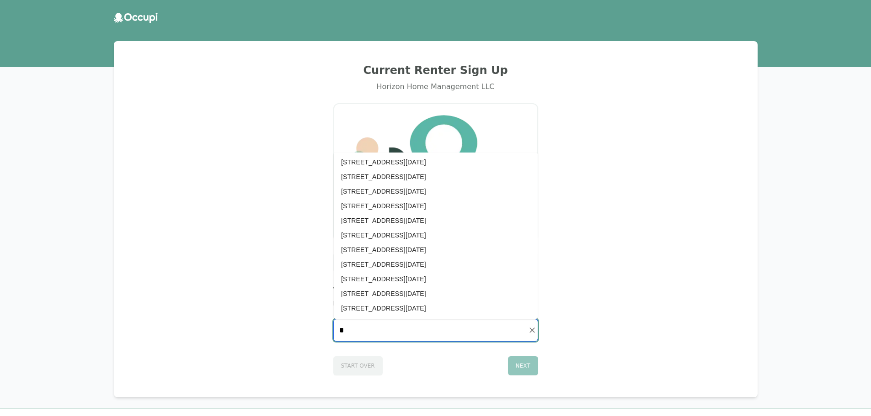
scroll to position [558, 0]
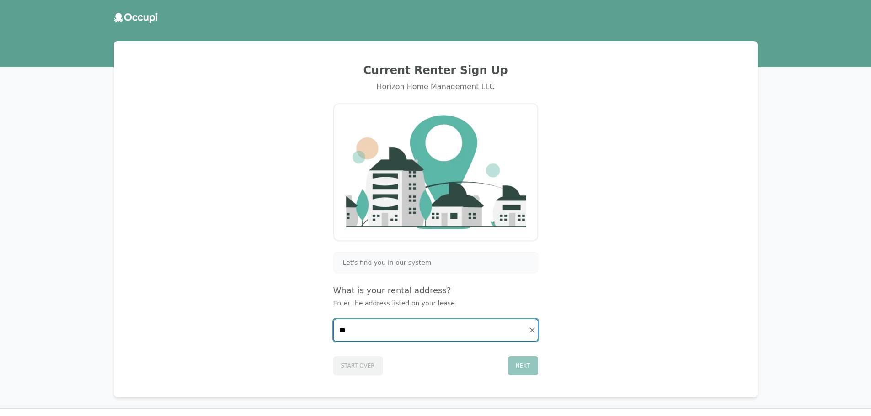
type input "*"
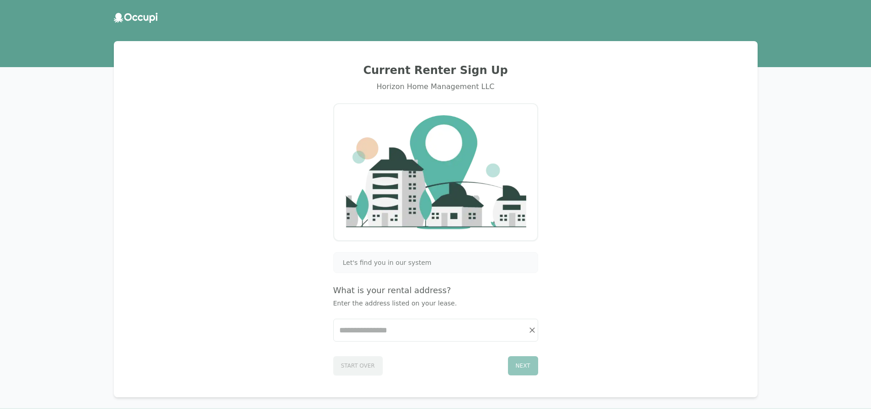
click at [676, 262] on div "Current Renter Sign Up Horizon Home Management LLC Let's find you in our system…" at bounding box center [436, 219] width 622 height 334
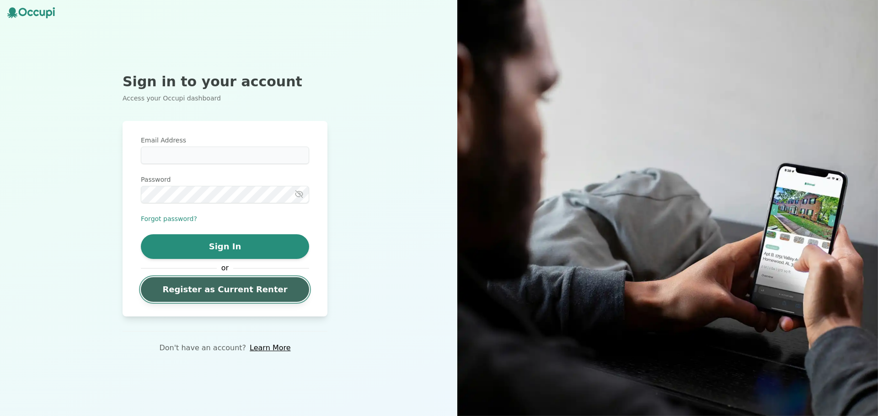
click at [185, 283] on link "Register as Current Renter" at bounding box center [225, 289] width 168 height 25
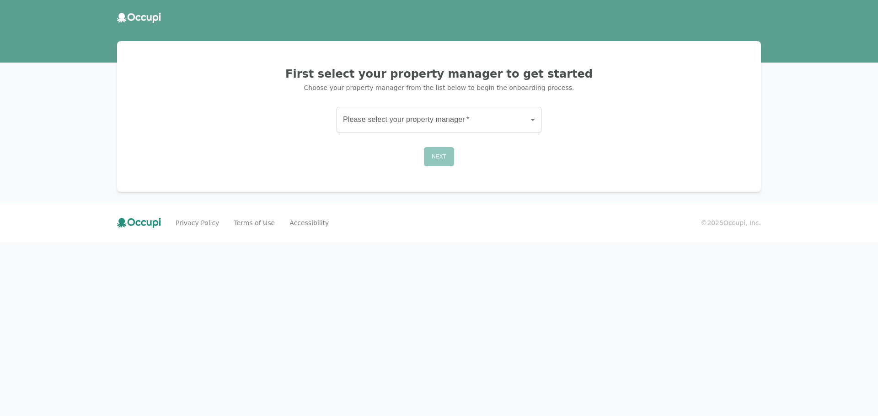
click at [421, 106] on div "First select your property manager to get started Choose your property manager …" at bounding box center [439, 116] width 622 height 129
click at [411, 126] on body "First select your property manager to get started Choose your property manager …" at bounding box center [439, 208] width 878 height 416
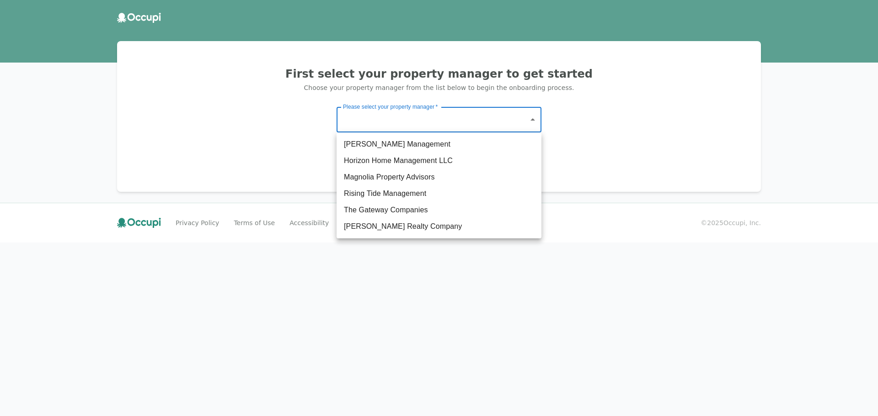
click at [395, 206] on li "The Gateway Companies" at bounding box center [438, 210] width 205 height 16
type input "**********"
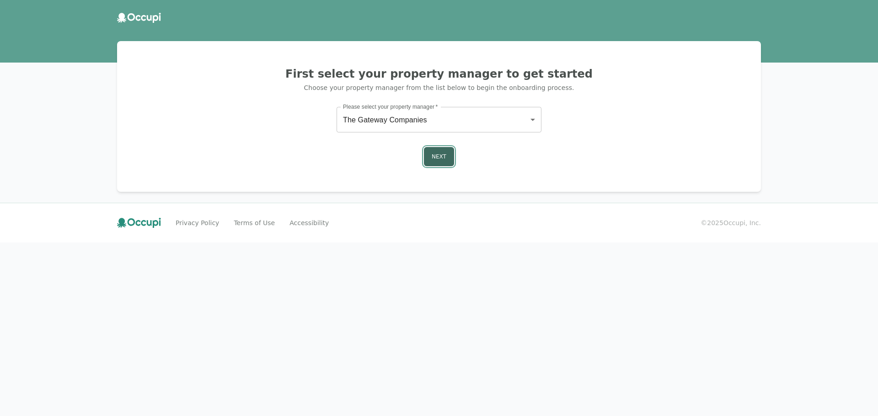
click at [431, 154] on button "Next" at bounding box center [439, 156] width 30 height 19
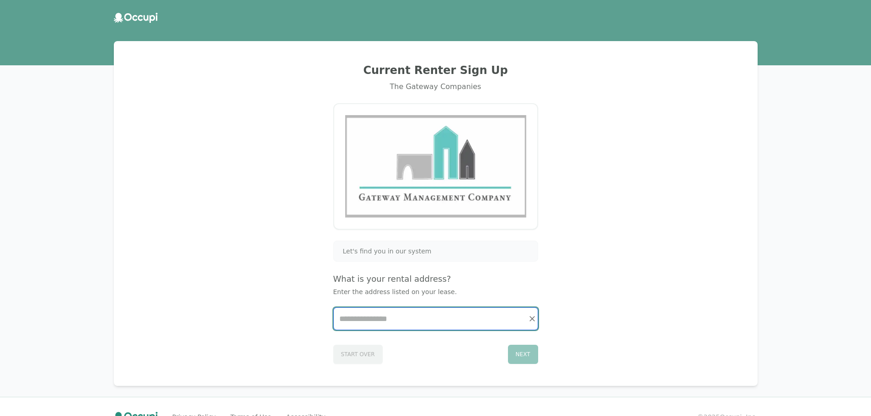
click at [411, 321] on input "Start typing..." at bounding box center [436, 319] width 204 height 22
type input "*"
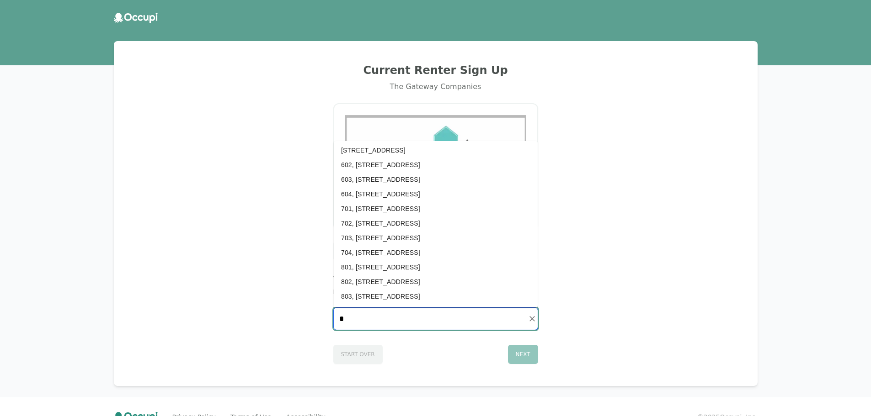
scroll to position [1216, 0]
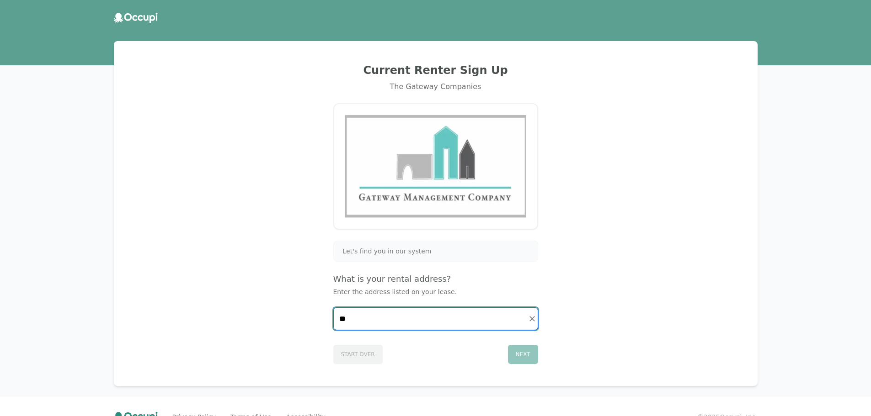
type input "*"
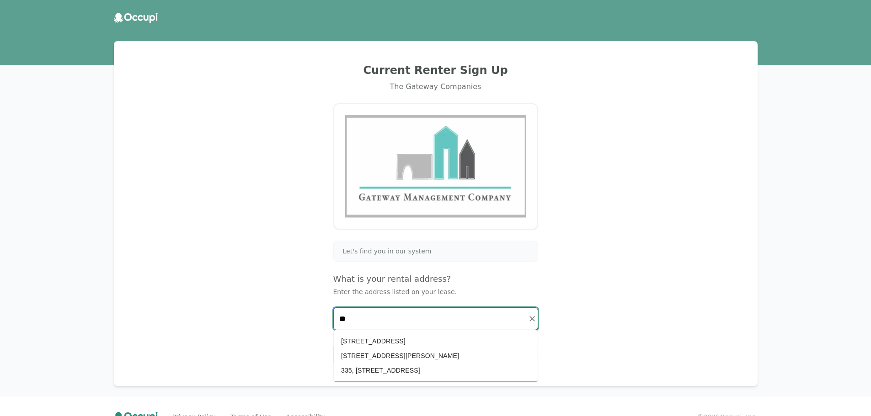
type input "*"
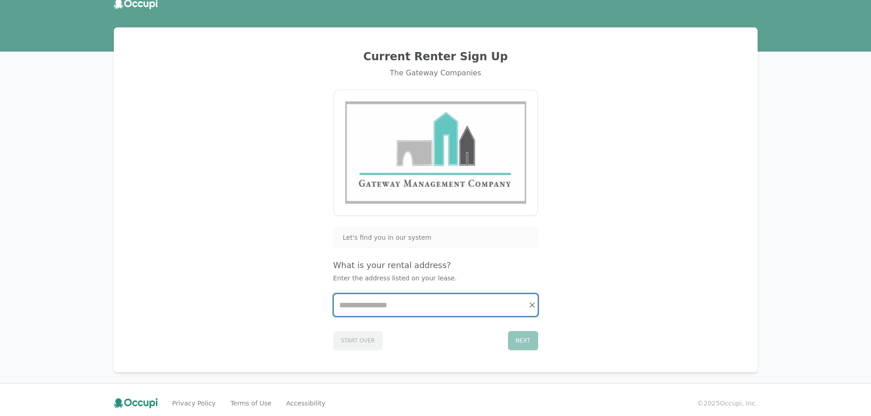
scroll to position [21, 0]
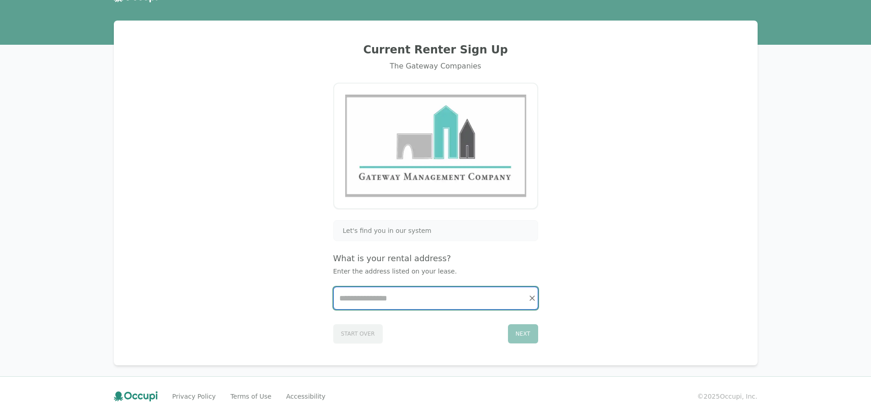
click at [491, 296] on input "Start typing..." at bounding box center [436, 299] width 204 height 22
type input "*"
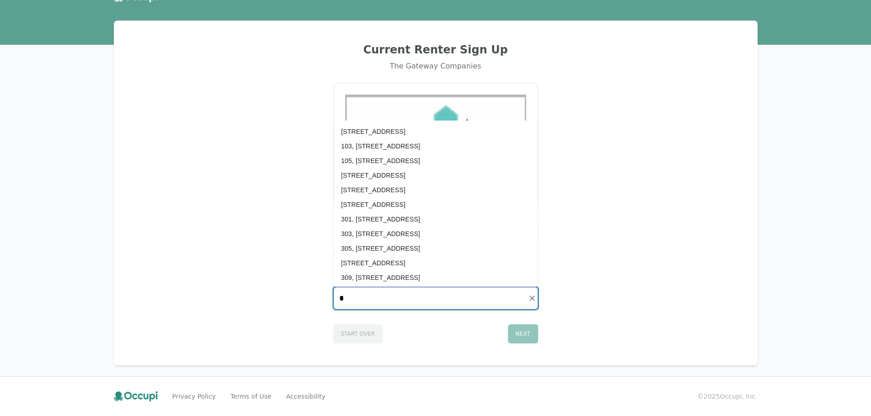
scroll to position [0, 0]
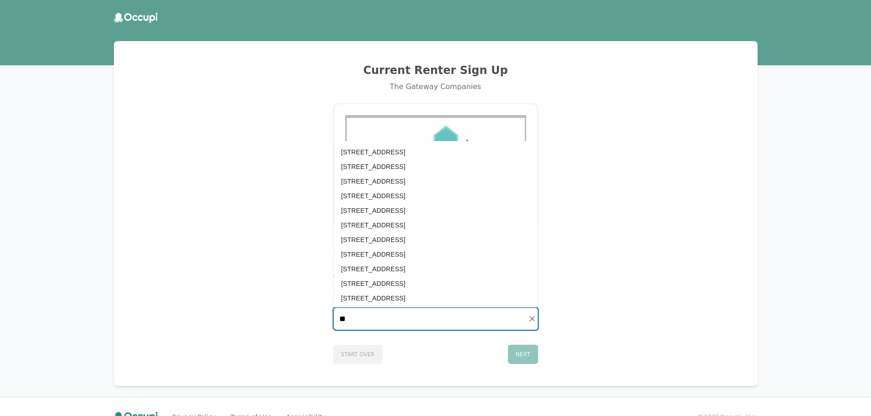
type input "*"
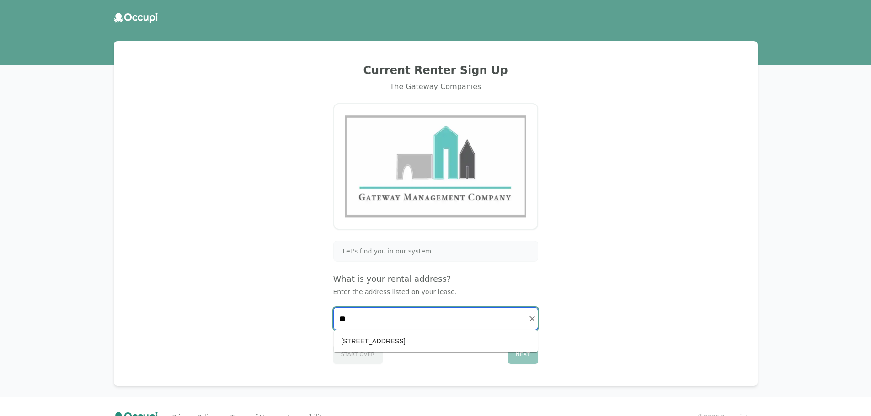
type input "*"
